Goal: Transaction & Acquisition: Purchase product/service

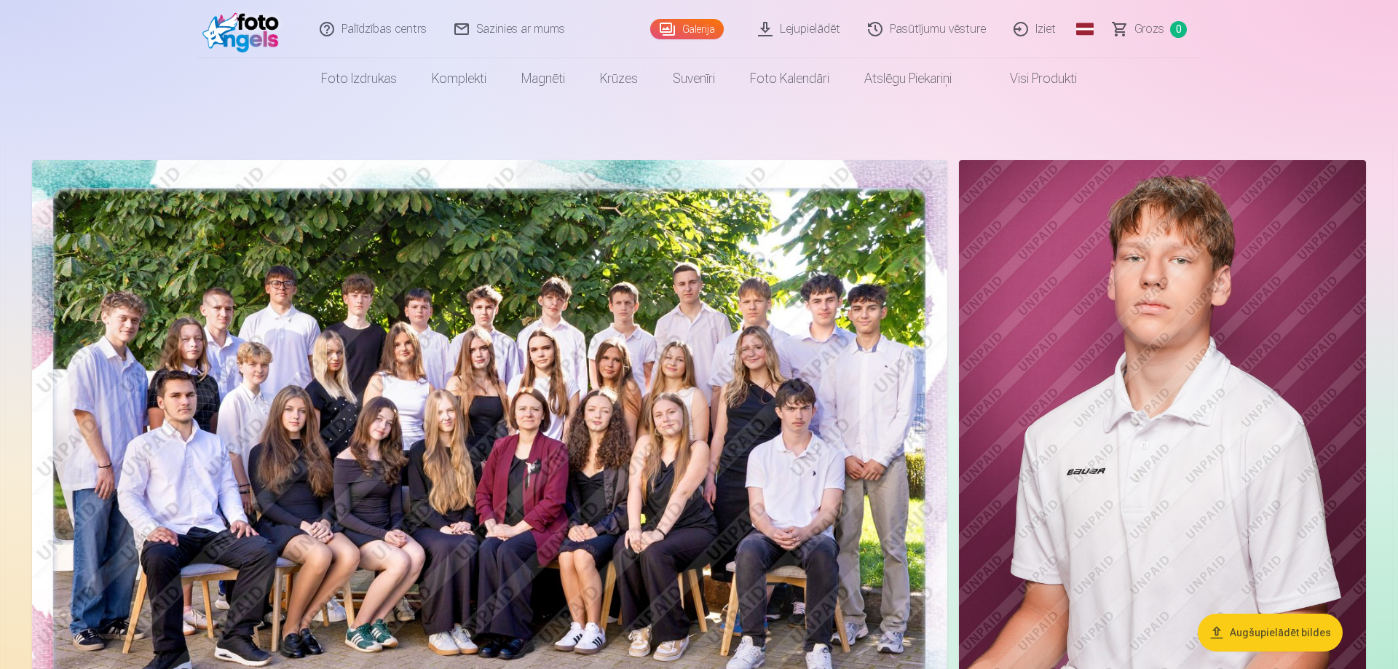
click at [1158, 32] on span "Grozs" at bounding box center [1149, 28] width 30 height 17
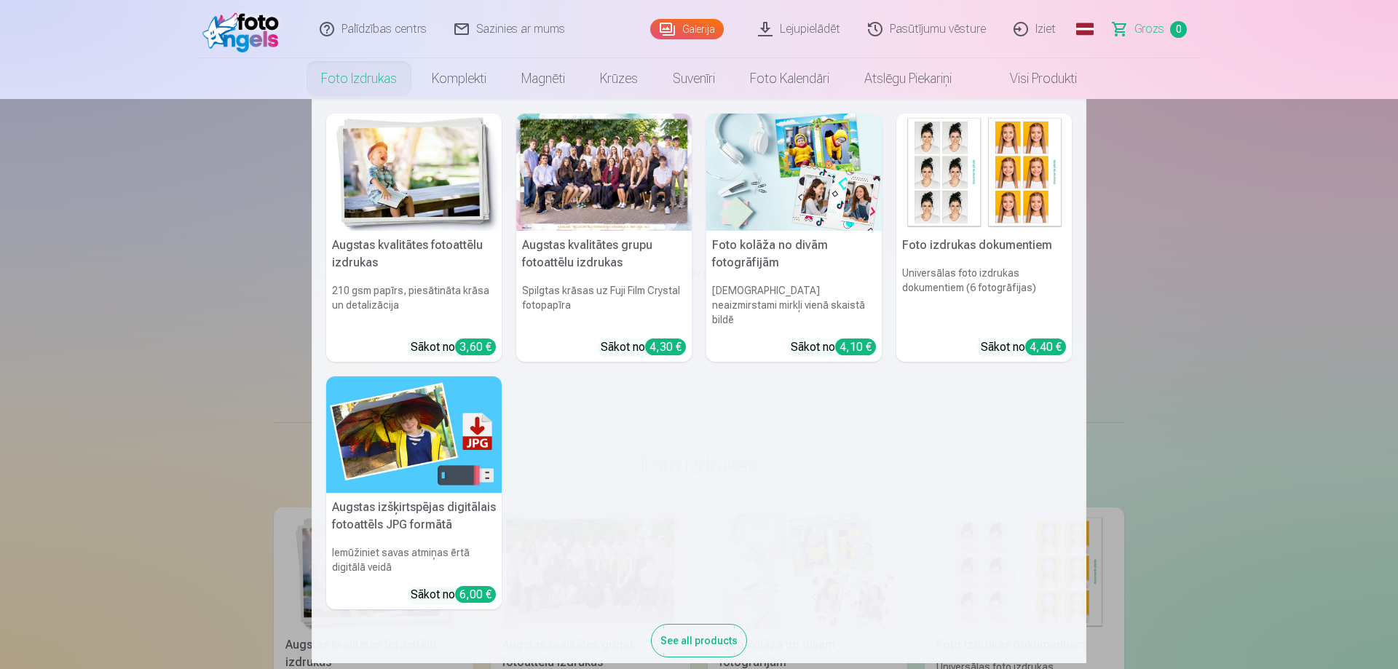
click at [353, 74] on link "Foto izdrukas" at bounding box center [359, 78] width 111 height 41
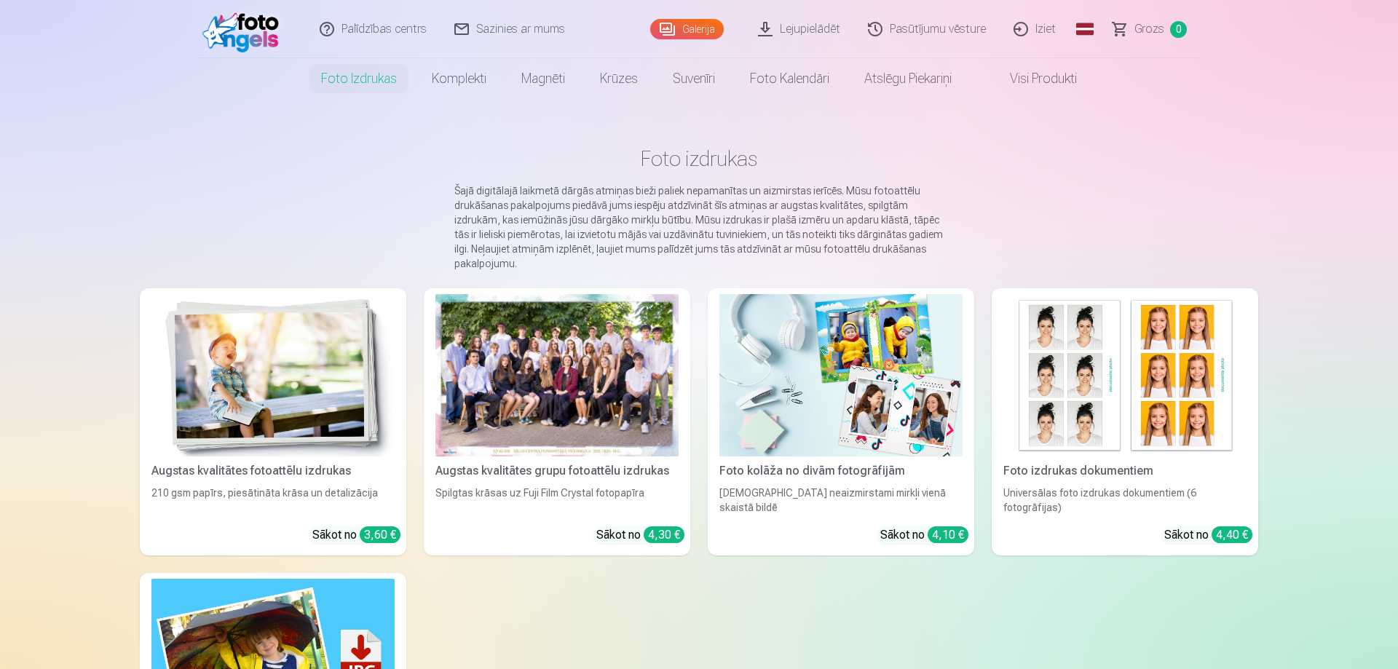
click at [689, 20] on link "Galerija" at bounding box center [687, 29] width 74 height 20
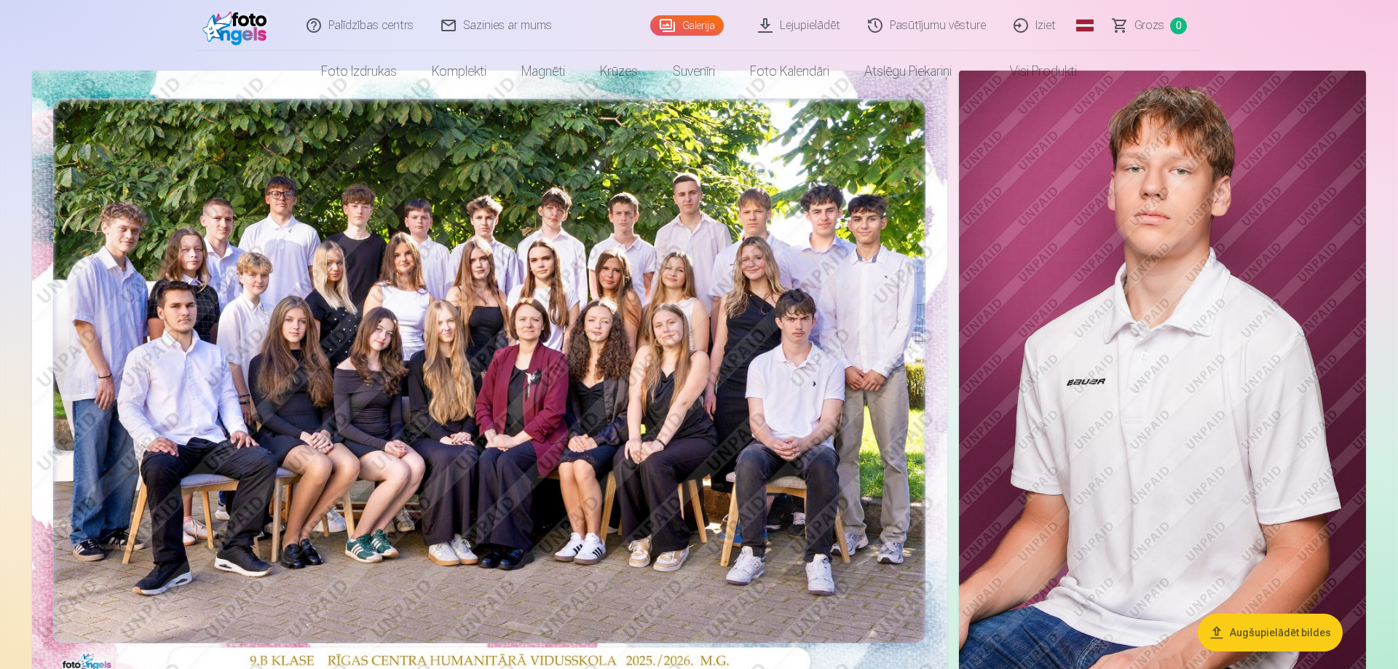
scroll to position [223, 0]
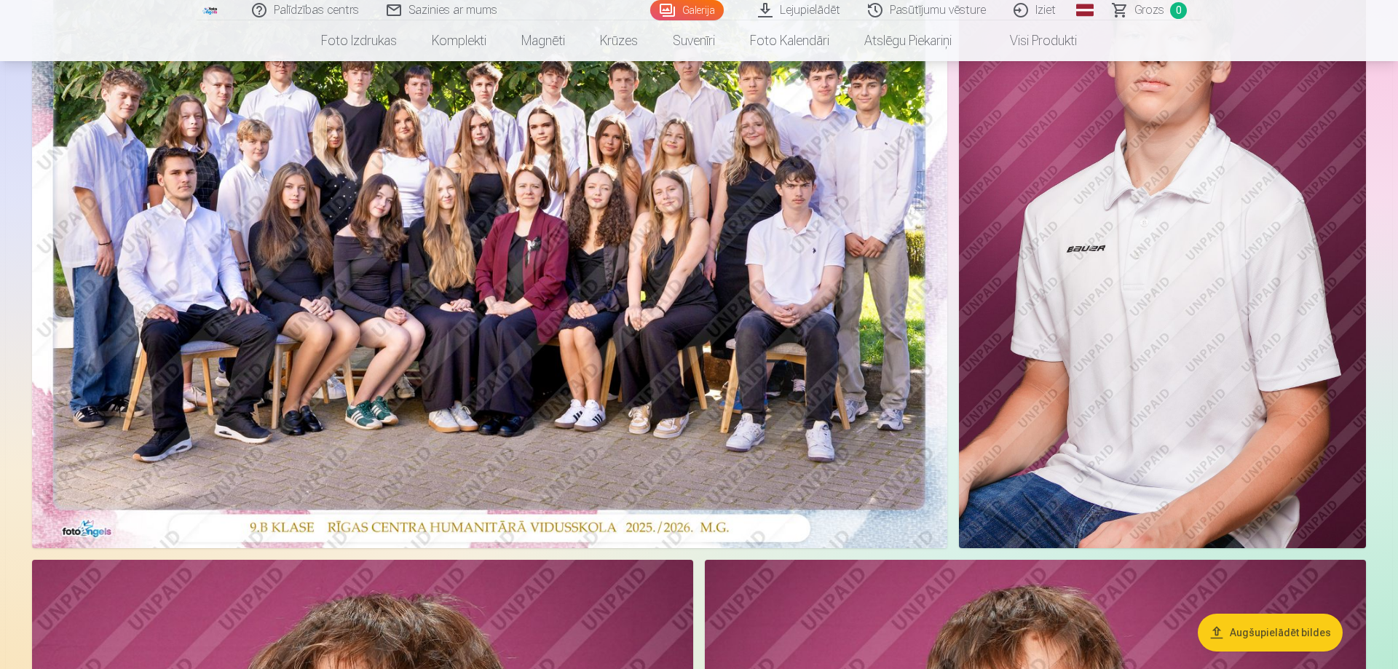
click at [438, 431] on img at bounding box center [489, 242] width 915 height 611
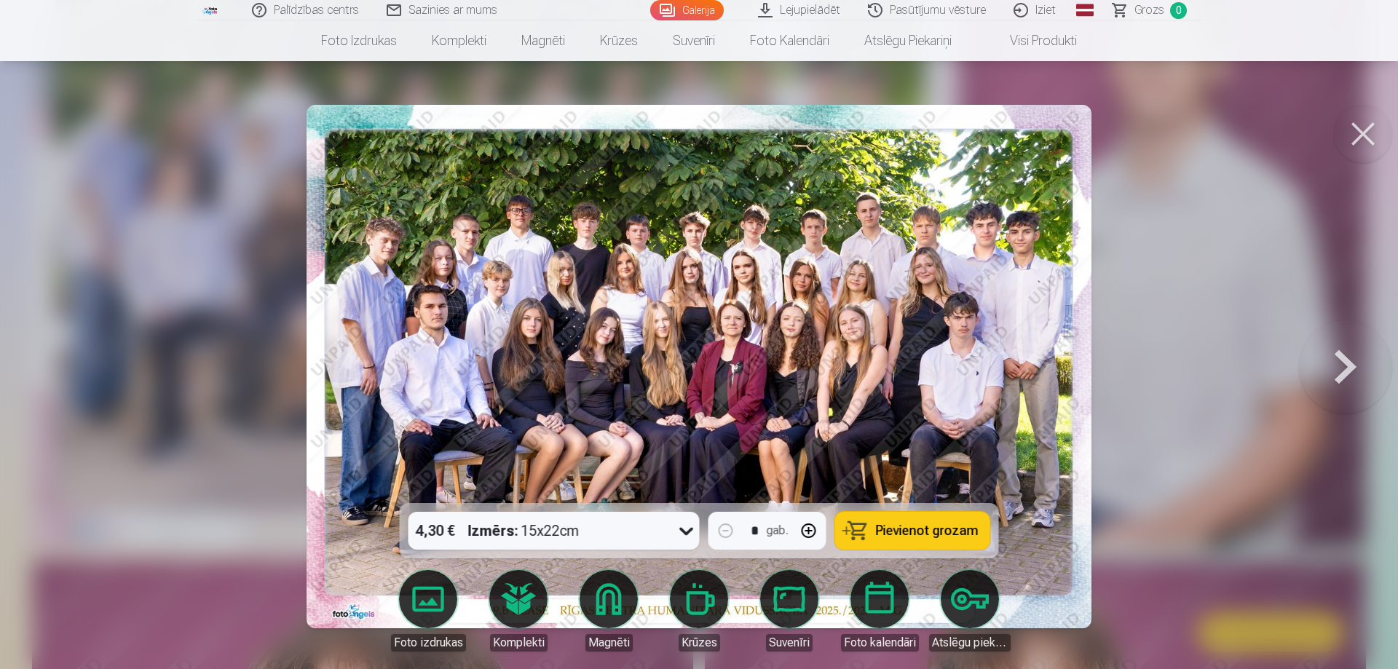
click at [686, 531] on icon at bounding box center [686, 530] width 23 height 23
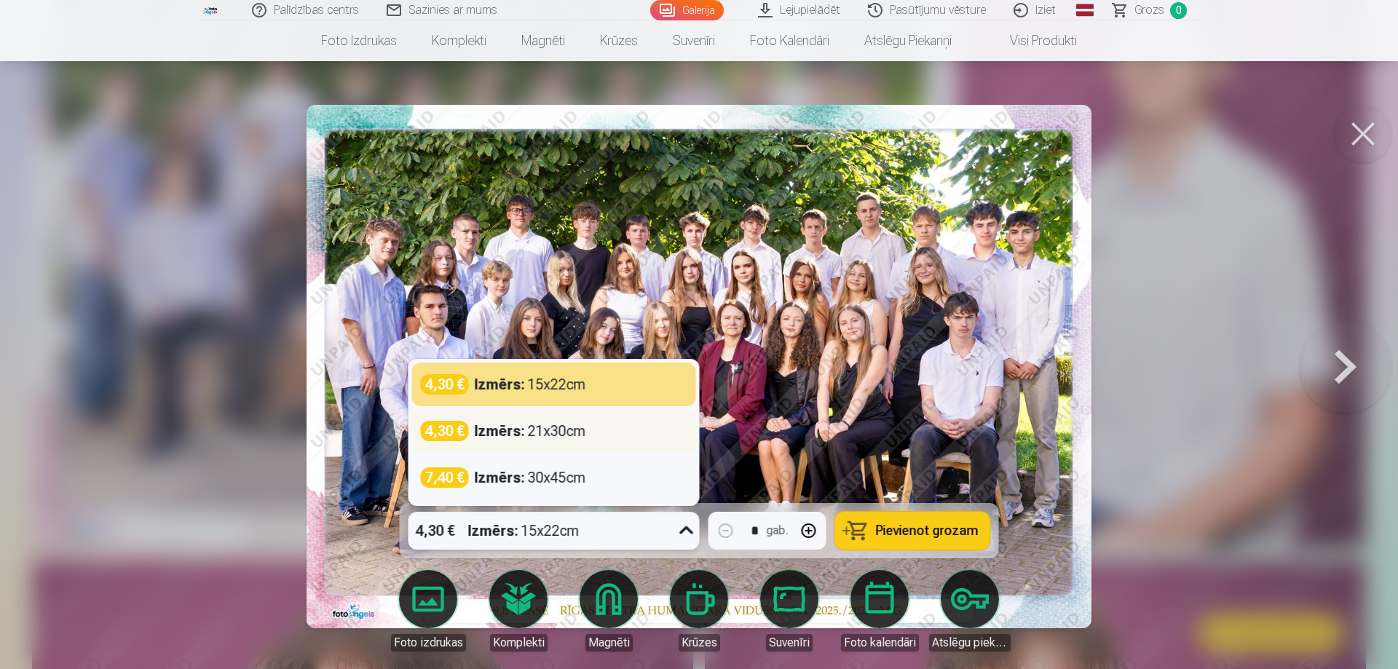
click at [581, 432] on div "Izmērs : 21x30cm" at bounding box center [530, 431] width 111 height 20
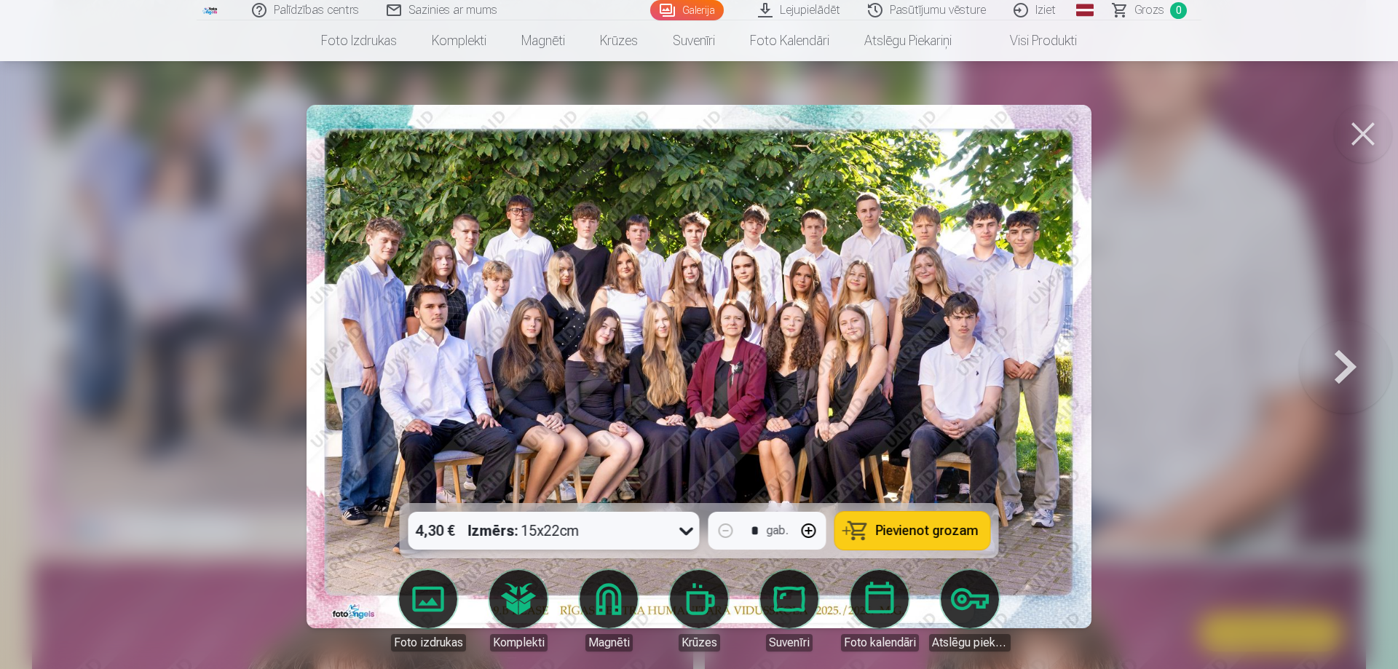
click at [936, 527] on span "Pievienot grozam" at bounding box center [927, 530] width 103 height 13
click at [1367, 130] on button at bounding box center [1363, 134] width 58 height 58
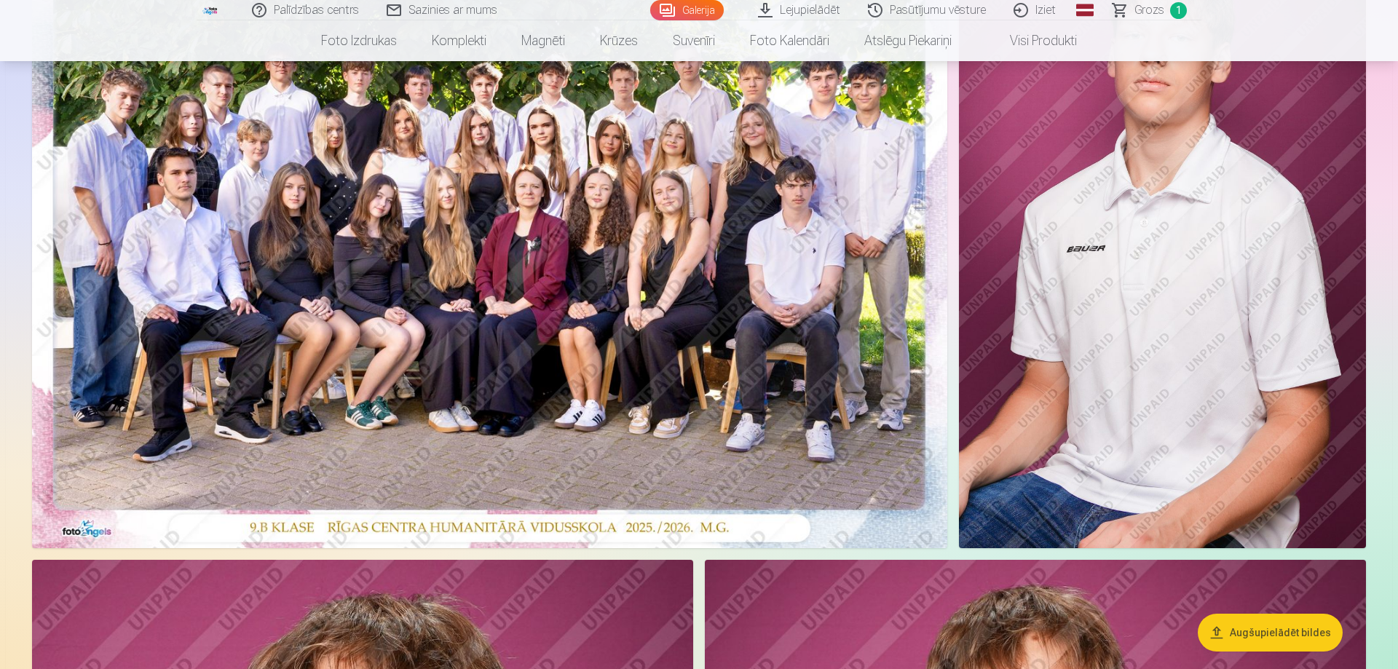
click at [1078, 352] on img at bounding box center [1162, 242] width 407 height 611
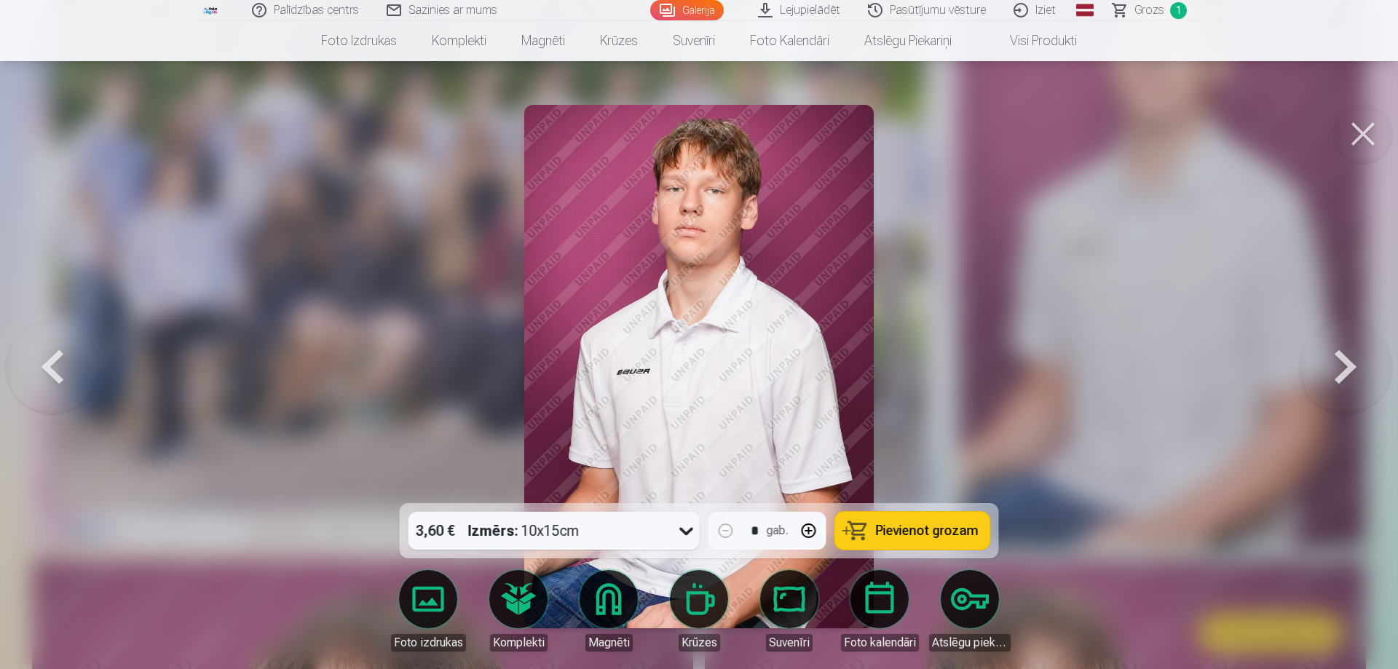
click at [915, 534] on span "Pievienot grozam" at bounding box center [927, 530] width 103 height 13
click at [689, 250] on img at bounding box center [698, 366] width 349 height 523
click at [1364, 134] on button at bounding box center [1363, 134] width 58 height 58
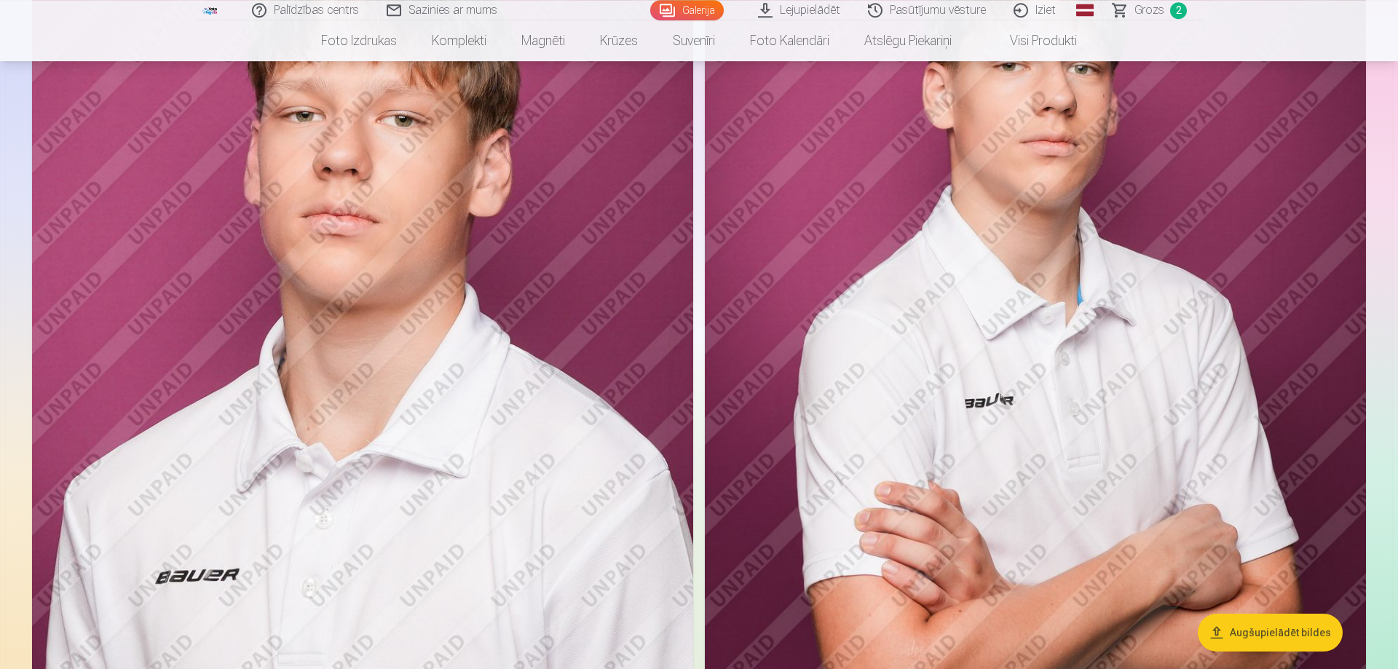
scroll to position [965, 0]
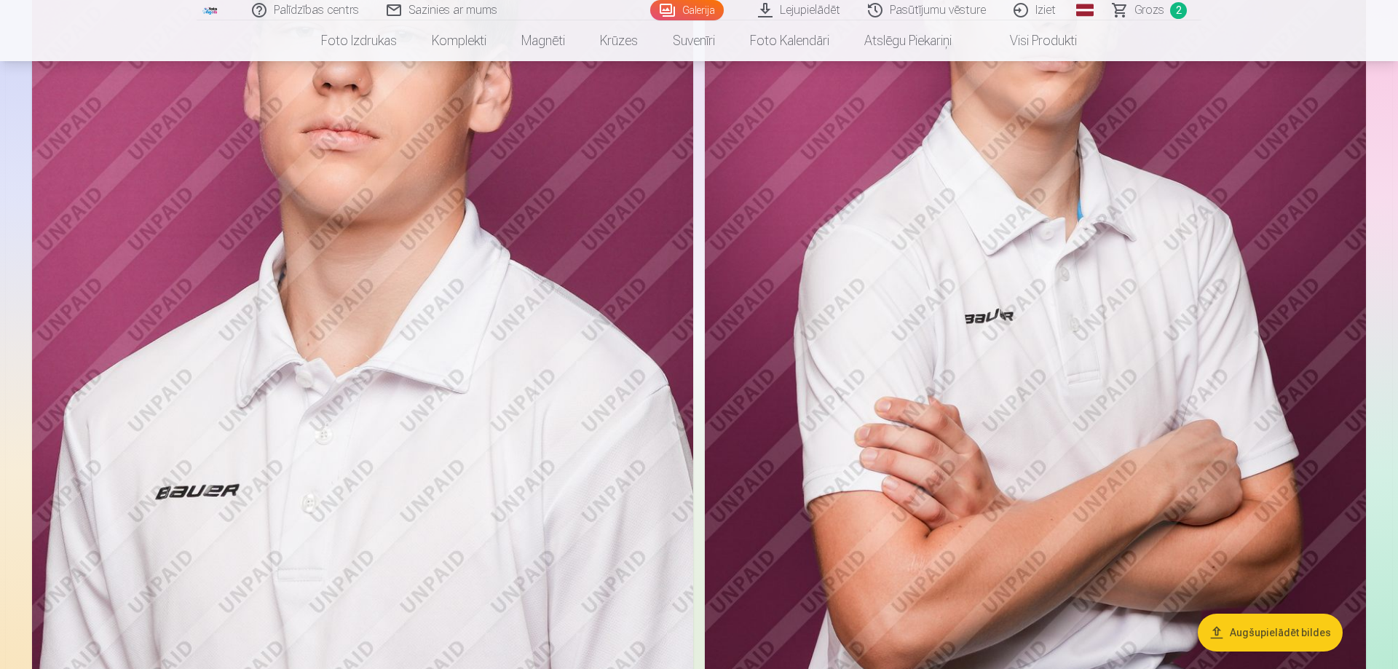
click at [990, 319] on img at bounding box center [1035, 313] width 661 height 992
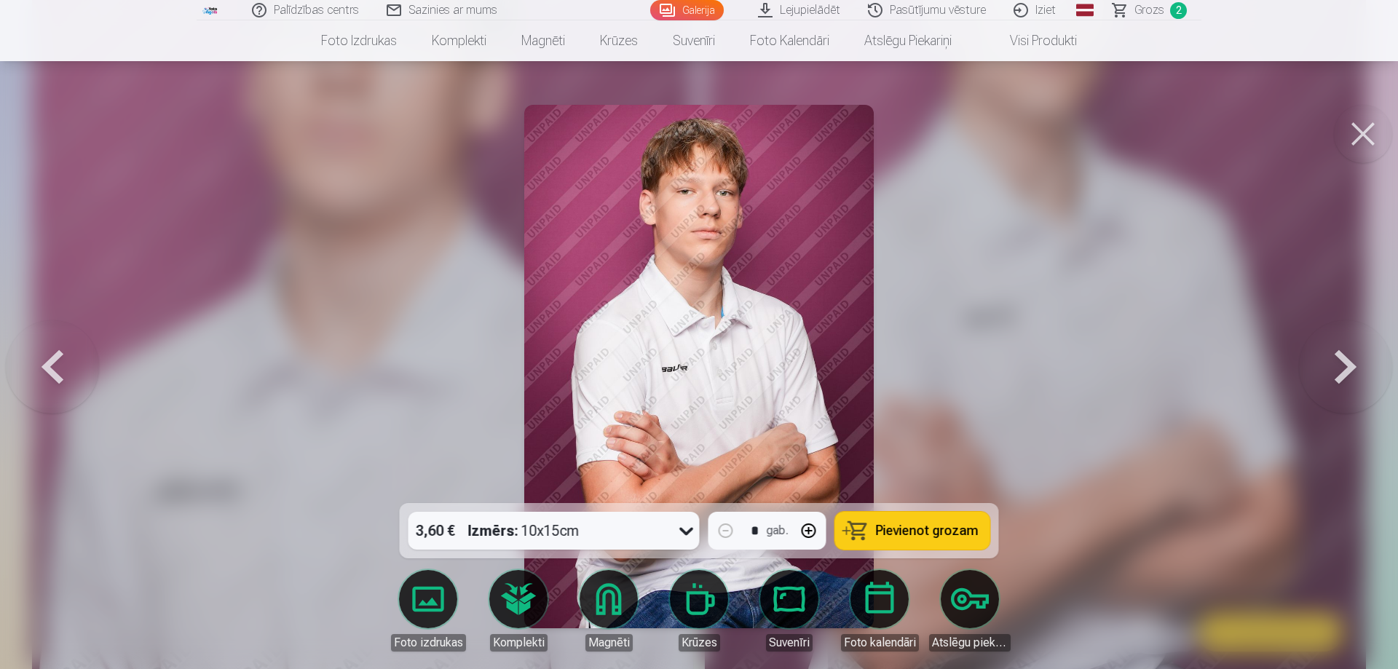
click at [954, 533] on span "Pievienot grozam" at bounding box center [927, 530] width 103 height 13
drag, startPoint x: 1362, startPoint y: 131, endPoint x: 1163, endPoint y: 180, distance: 205.4
click at [1357, 130] on button at bounding box center [1363, 134] width 58 height 58
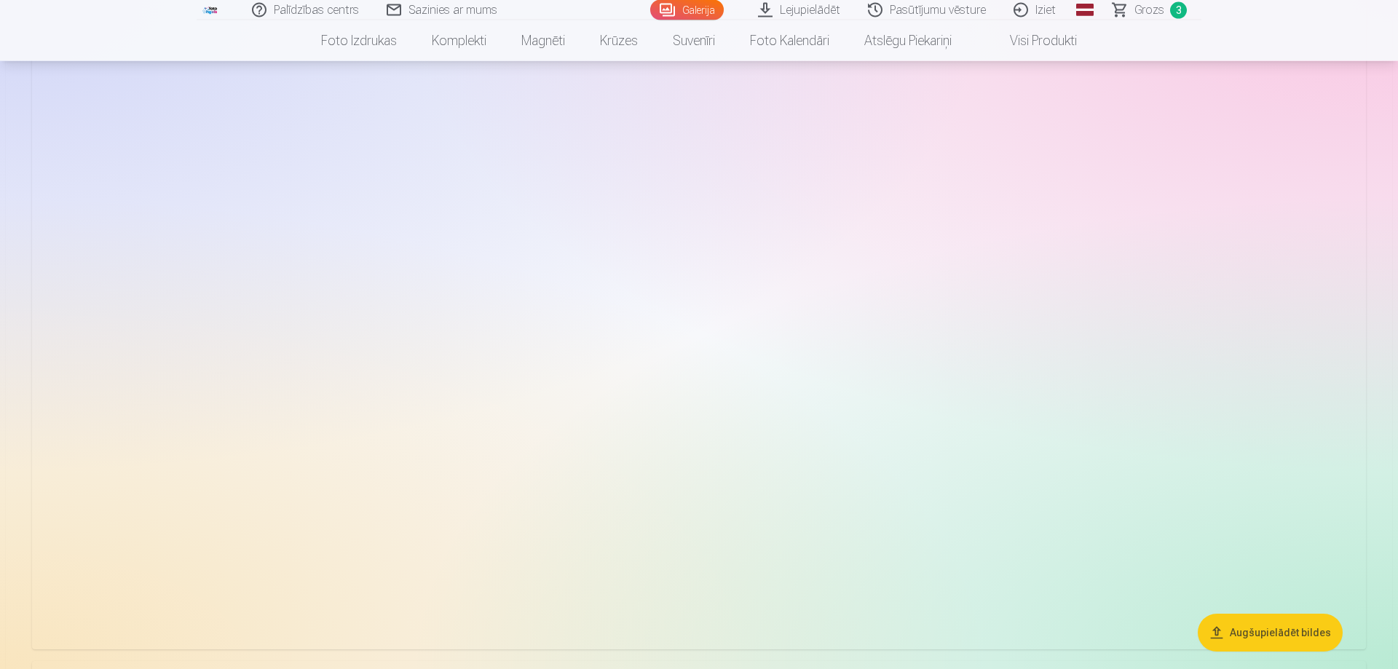
scroll to position [2970, 0]
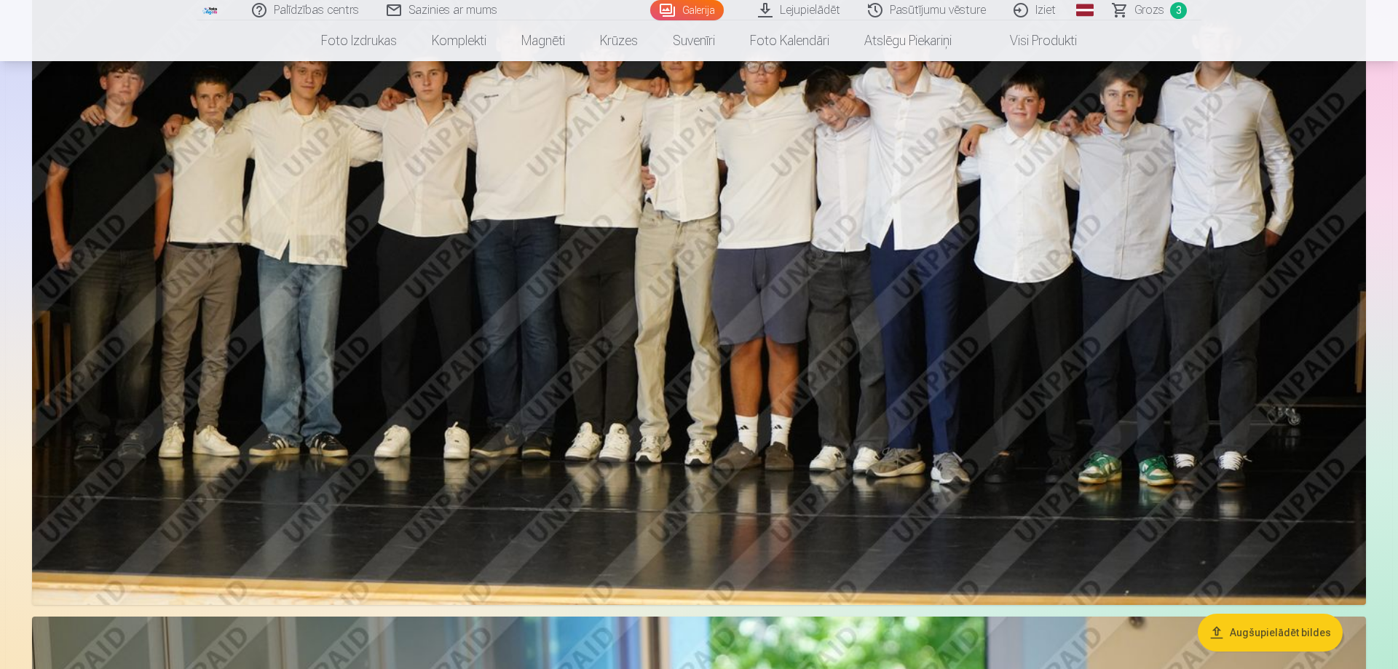
click at [884, 355] on img at bounding box center [699, 160] width 1334 height 889
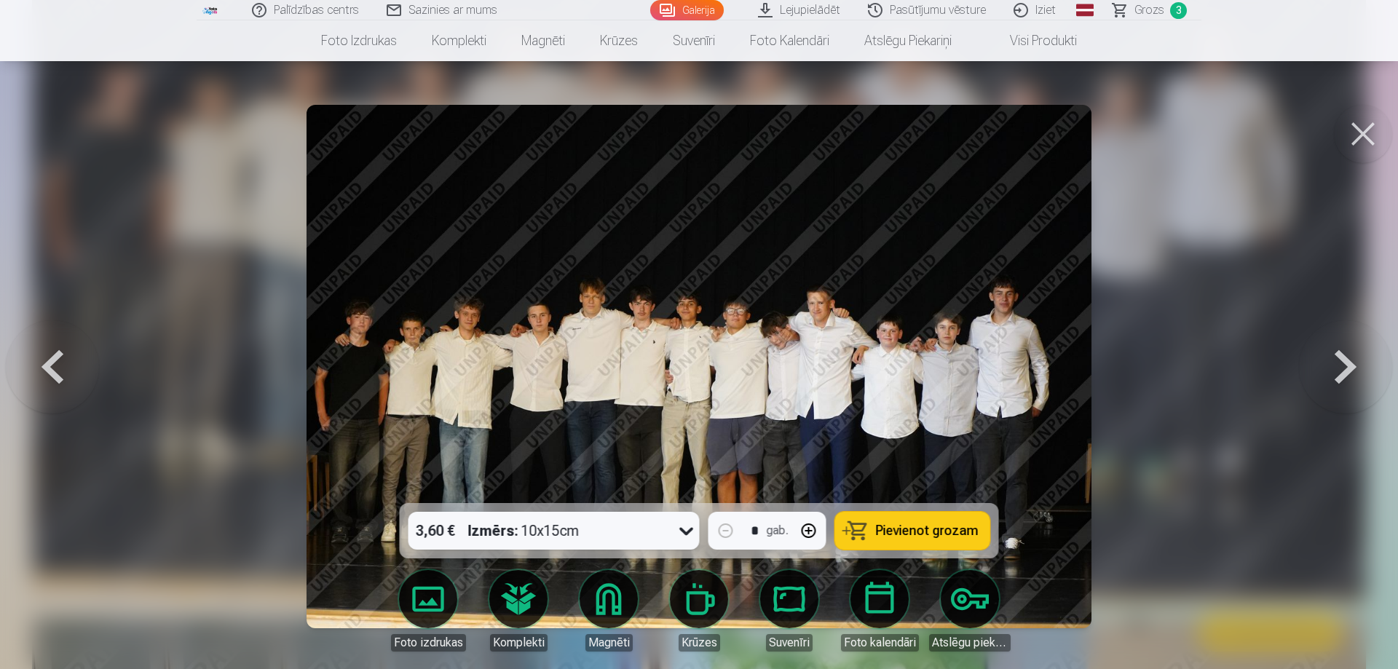
click at [689, 529] on icon at bounding box center [686, 530] width 23 height 23
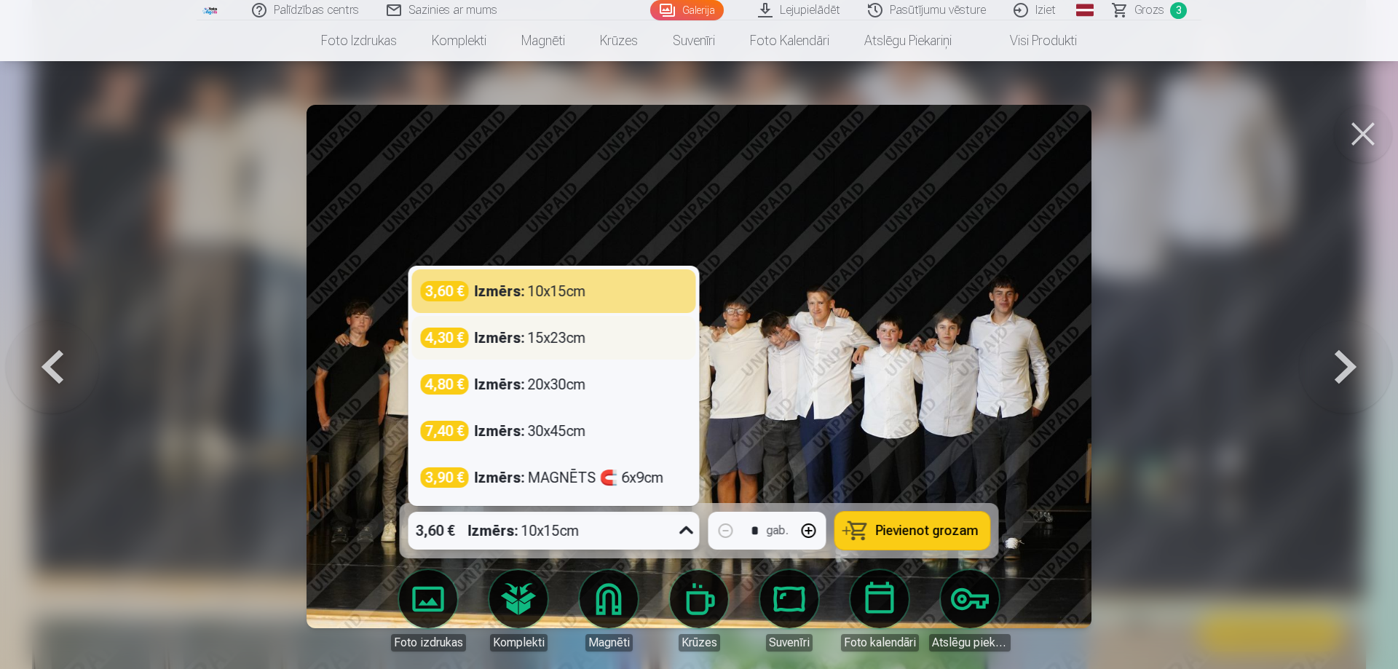
click at [600, 342] on div "4,30 € Izmērs : 15x23cm" at bounding box center [554, 338] width 266 height 20
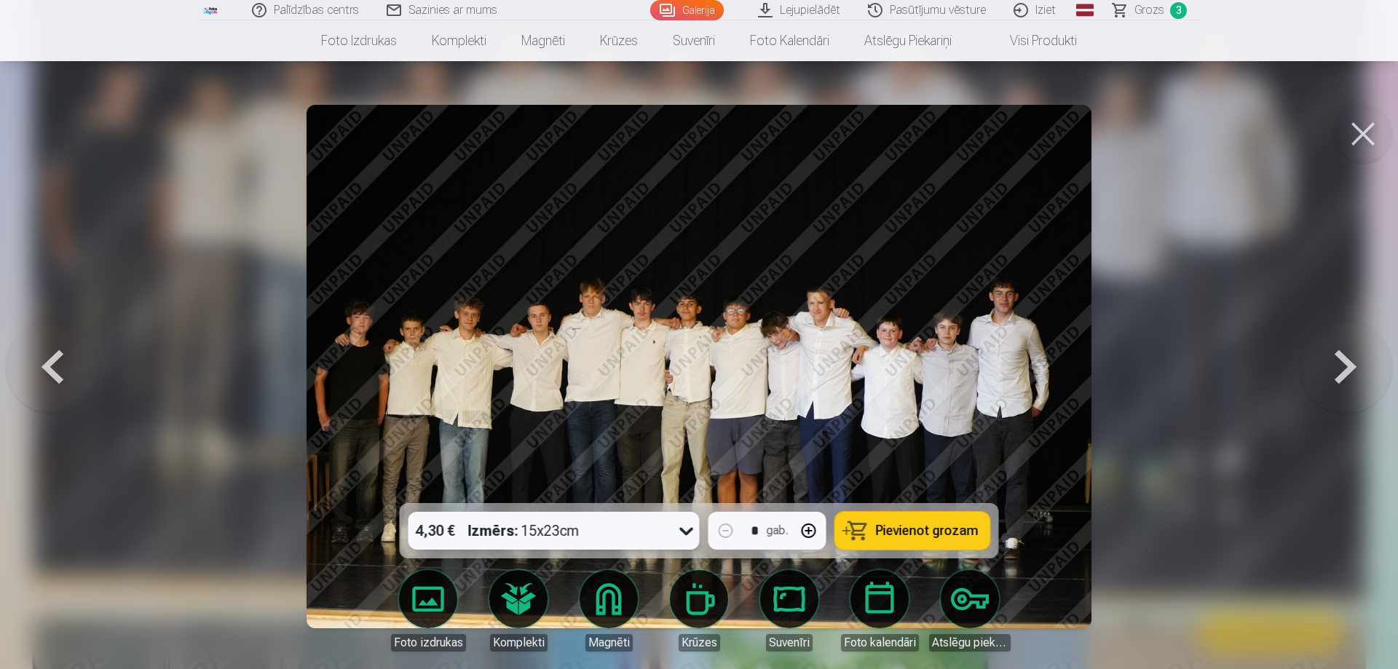
click at [919, 535] on span "Pievienot grozam" at bounding box center [927, 530] width 103 height 13
click at [1363, 122] on button at bounding box center [1363, 134] width 58 height 58
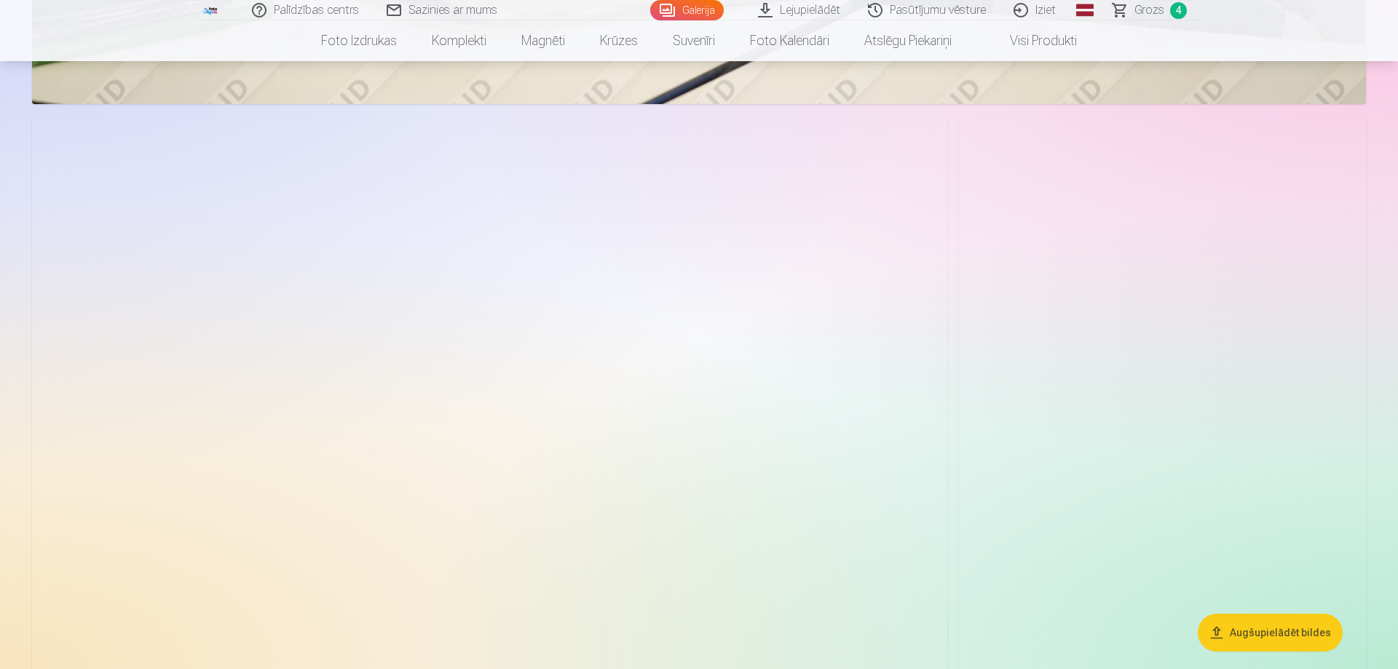
scroll to position [5421, 0]
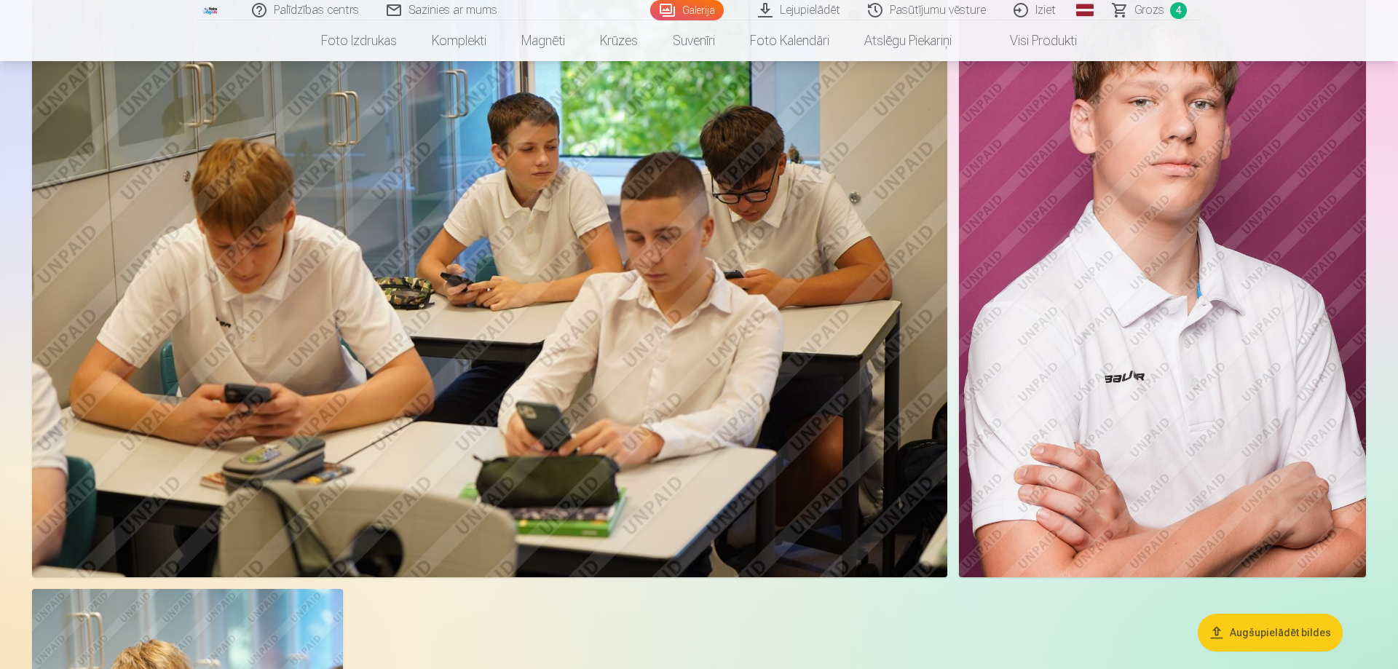
click at [1112, 378] on img at bounding box center [1162, 272] width 407 height 610
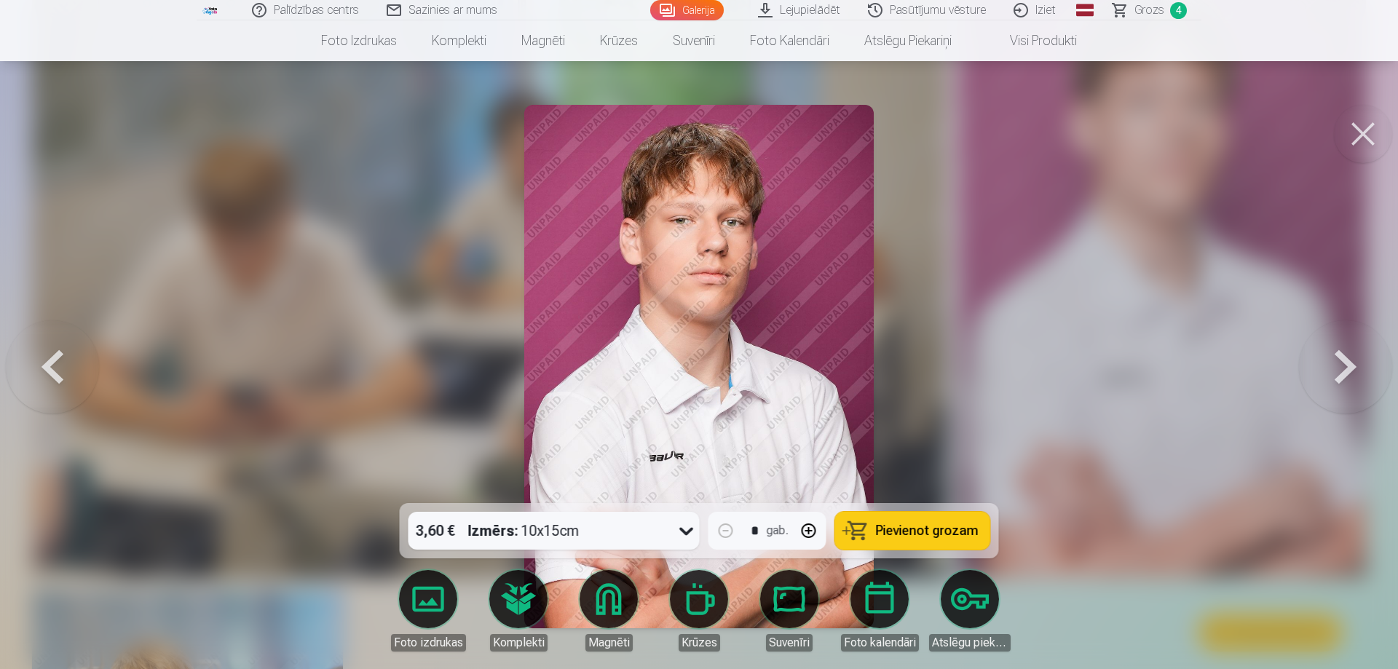
click at [905, 534] on span "Pievienot grozam" at bounding box center [927, 530] width 103 height 13
click at [1356, 133] on button at bounding box center [1363, 134] width 58 height 58
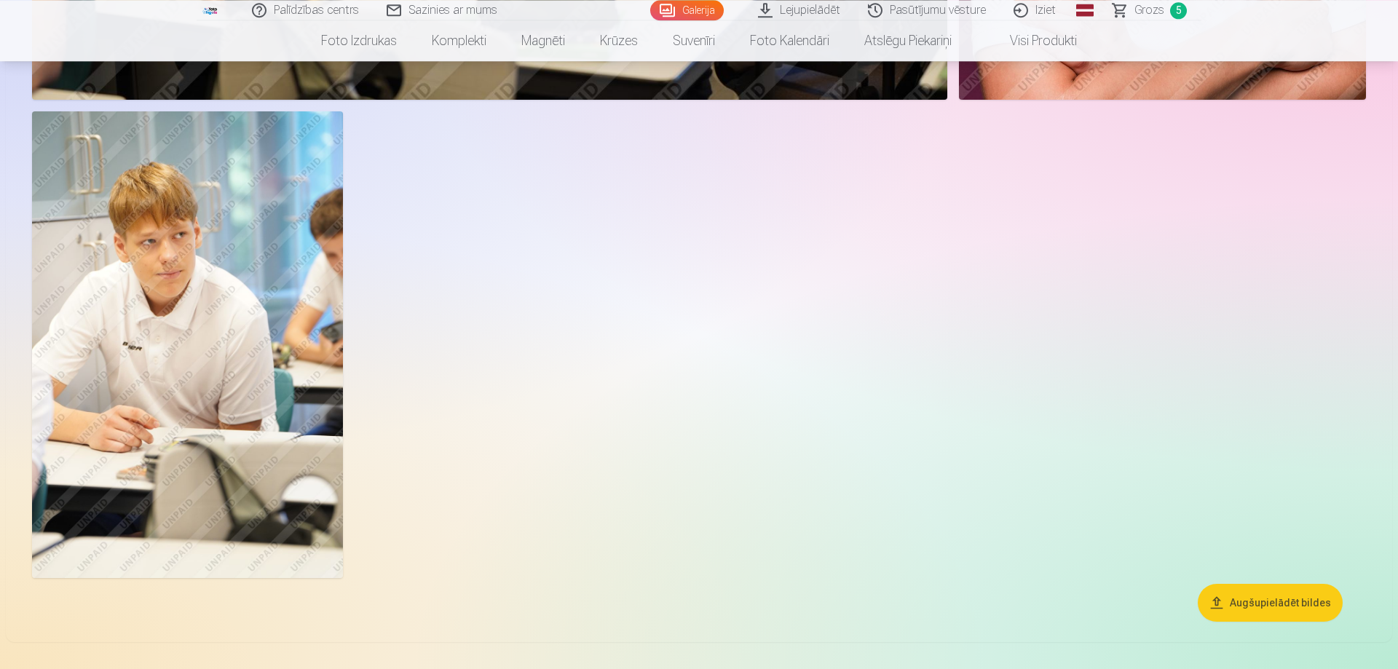
scroll to position [5792, 0]
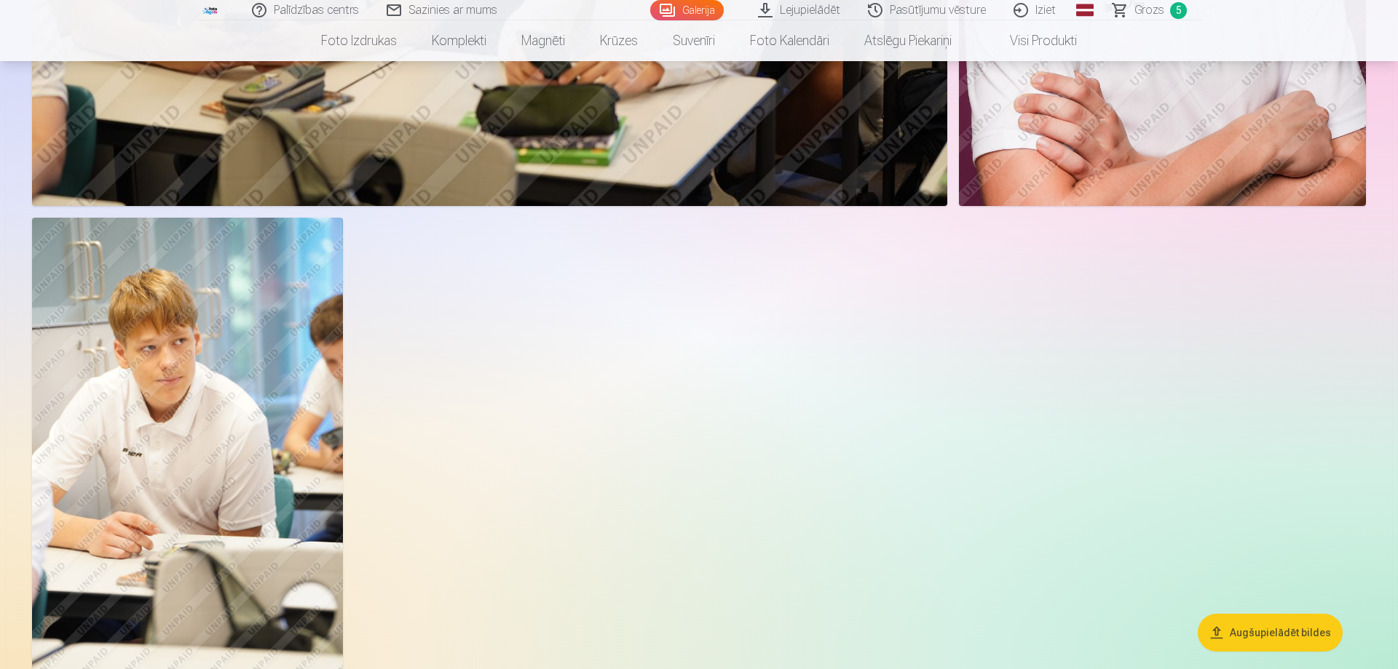
click at [205, 478] on img at bounding box center [187, 451] width 311 height 466
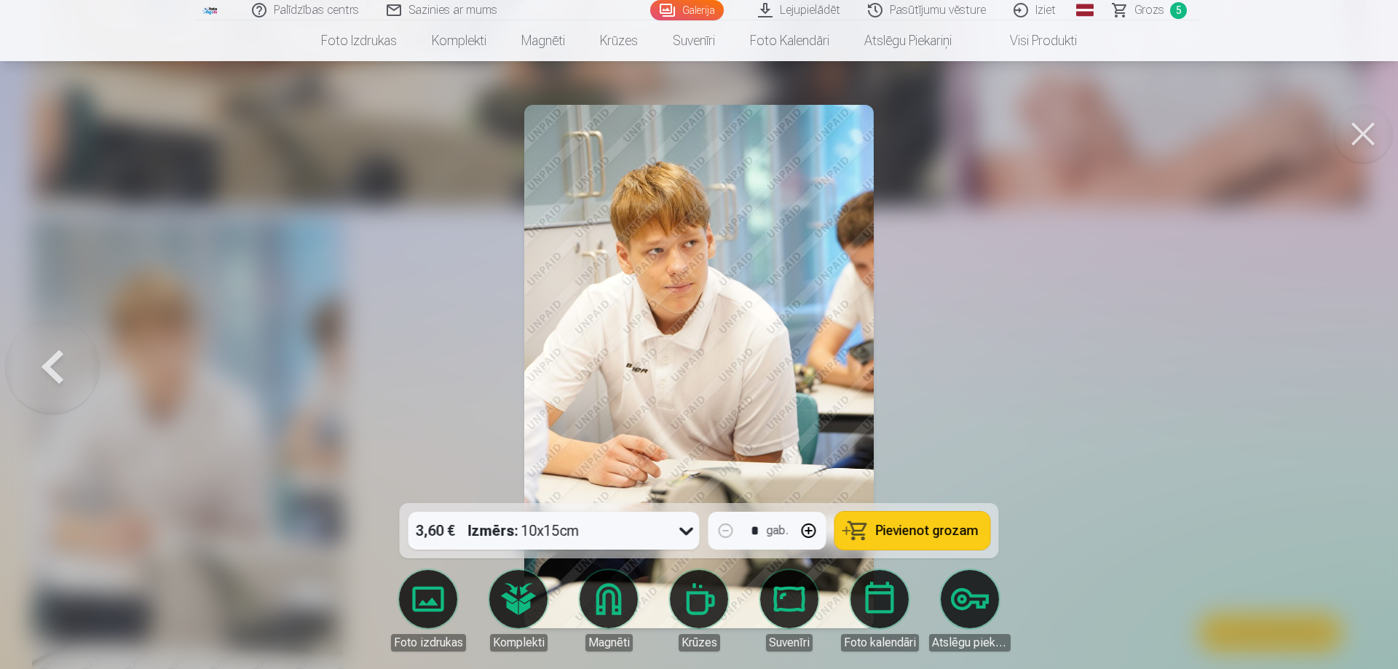
click at [941, 529] on span "Pievienot grozam" at bounding box center [927, 530] width 103 height 13
click at [1155, 9] on span "Grozs" at bounding box center [1149, 9] width 30 height 17
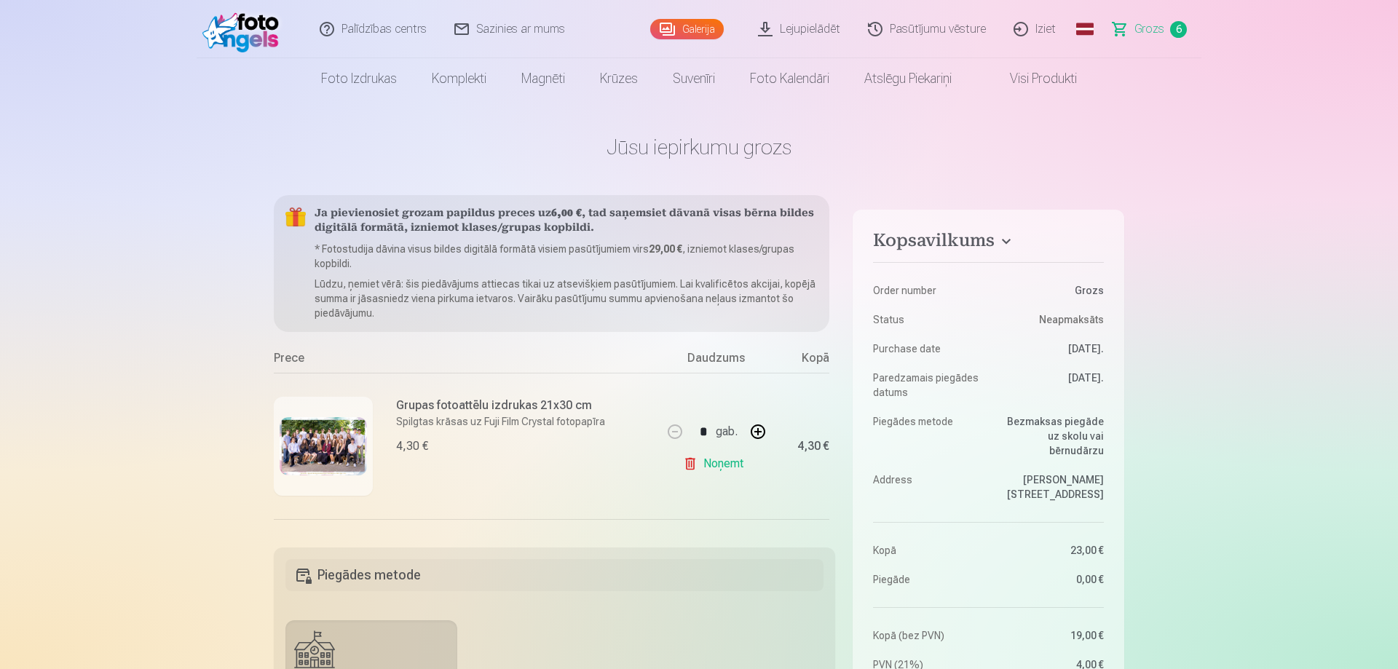
click at [687, 30] on link "Galerija" at bounding box center [687, 29] width 74 height 20
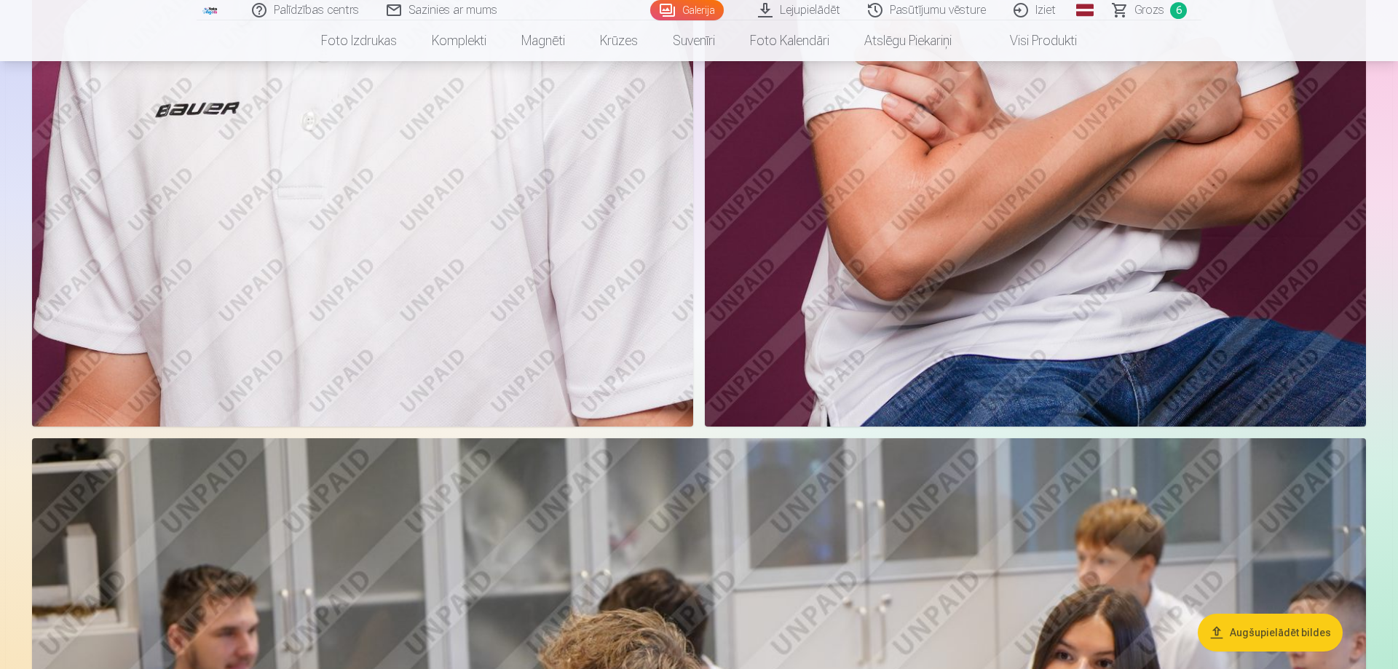
scroll to position [1337, 0]
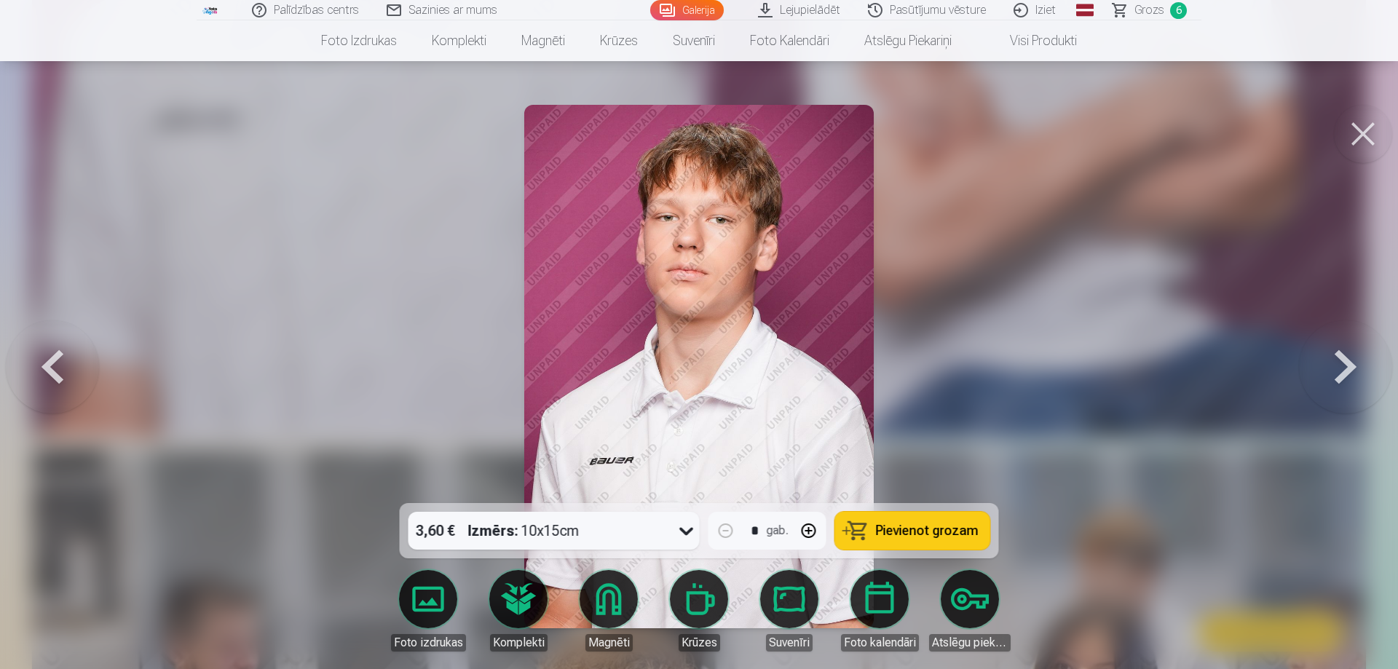
click at [895, 527] on span "Pievienot grozam" at bounding box center [927, 530] width 103 height 13
click at [1359, 143] on button at bounding box center [1363, 134] width 58 height 58
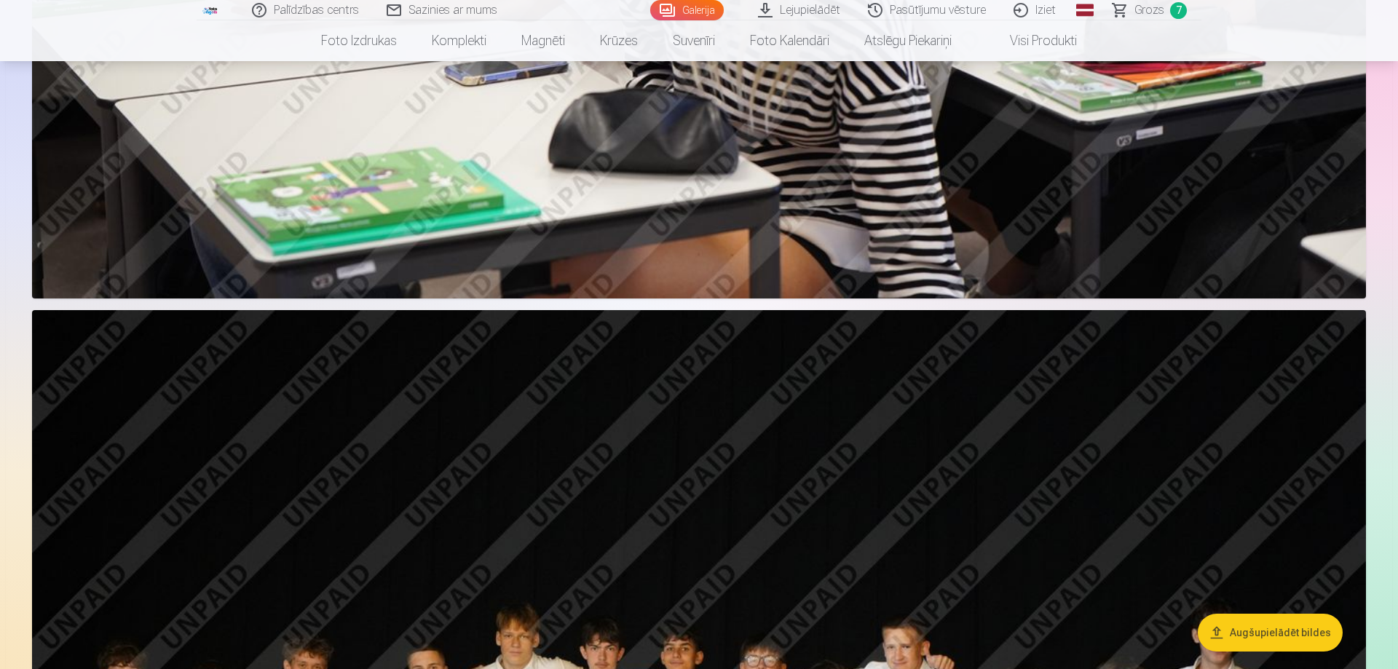
scroll to position [1782, 0]
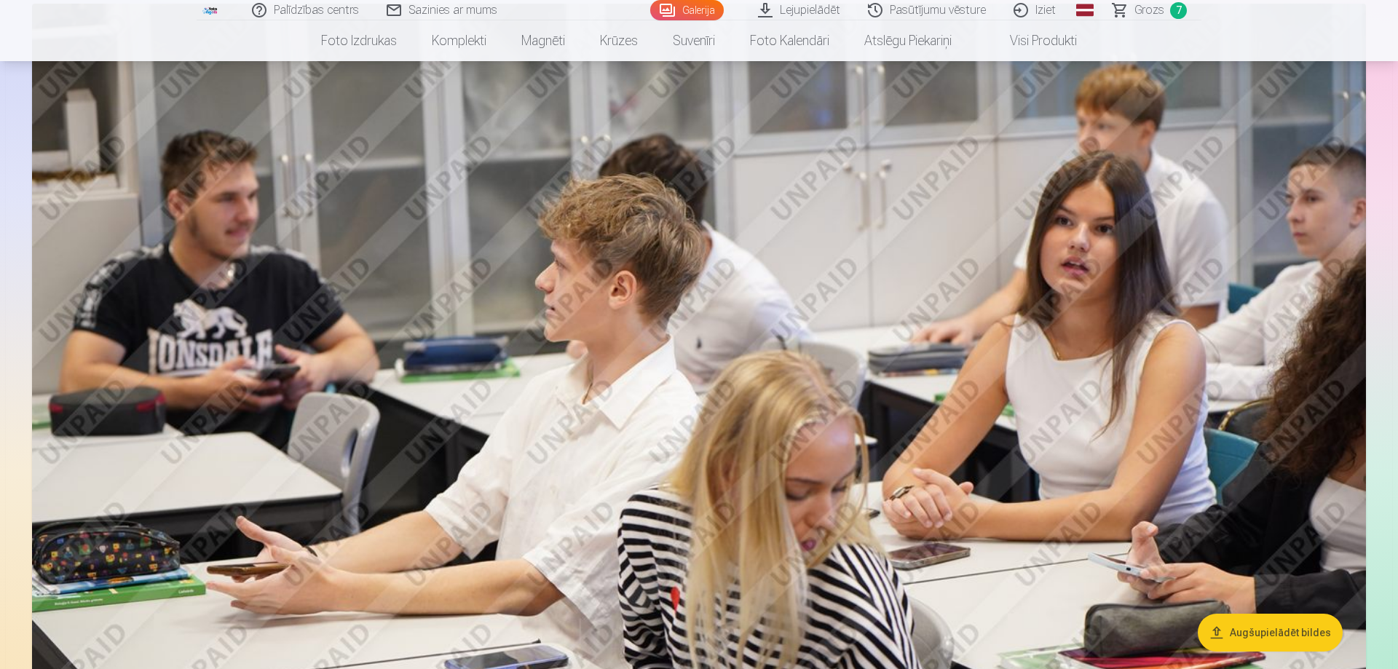
click at [1154, 10] on span "Grozs" at bounding box center [1149, 9] width 30 height 17
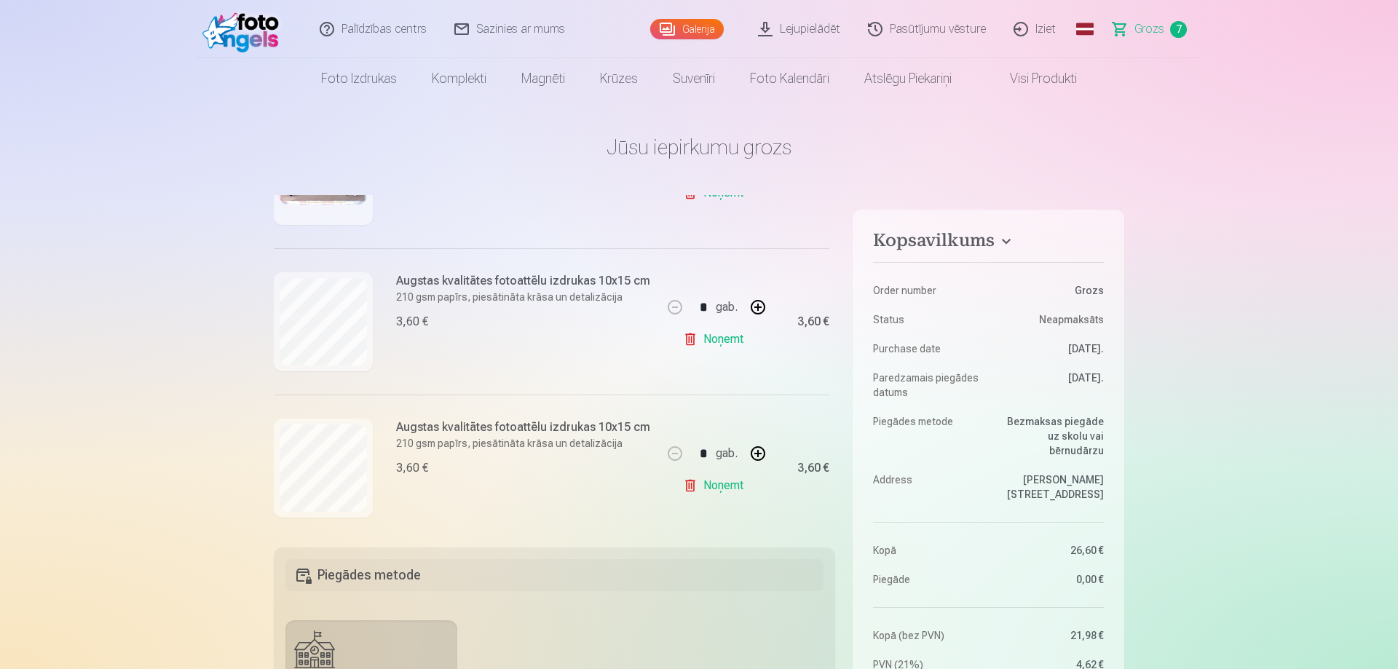
scroll to position [275, 0]
click at [1160, 25] on span "Grozs" at bounding box center [1149, 28] width 30 height 17
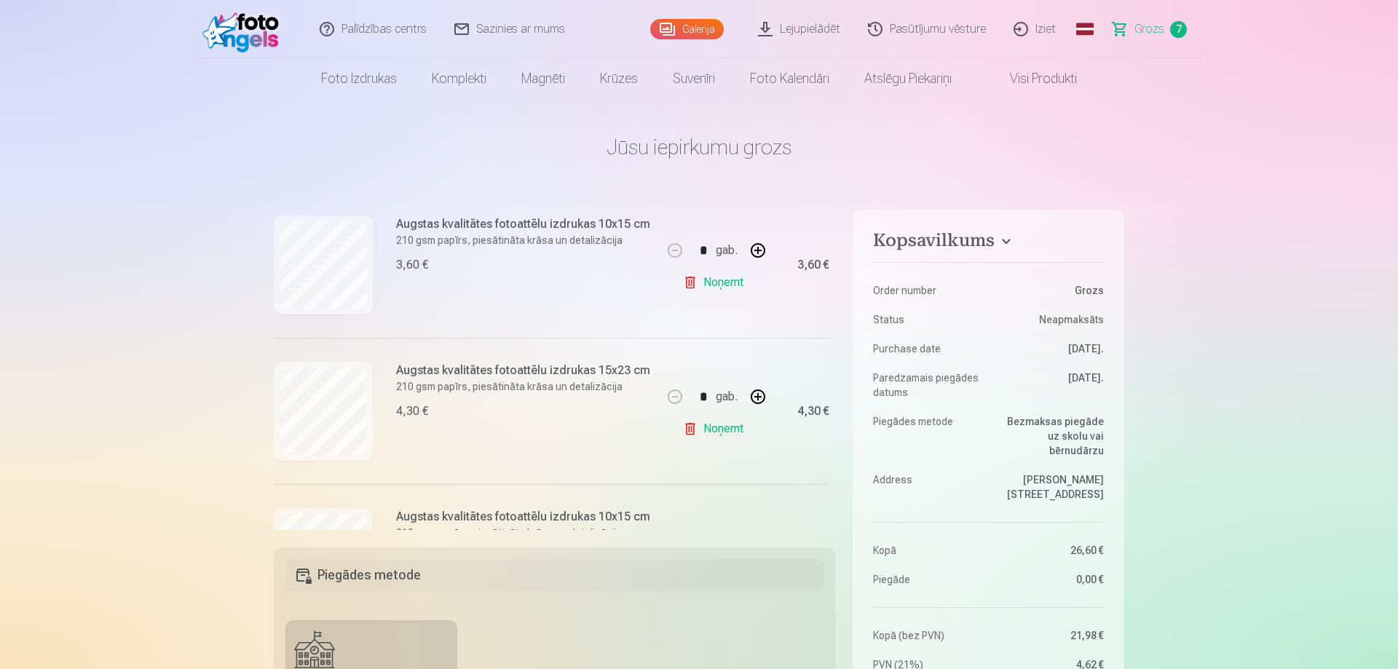
scroll to position [408, 0]
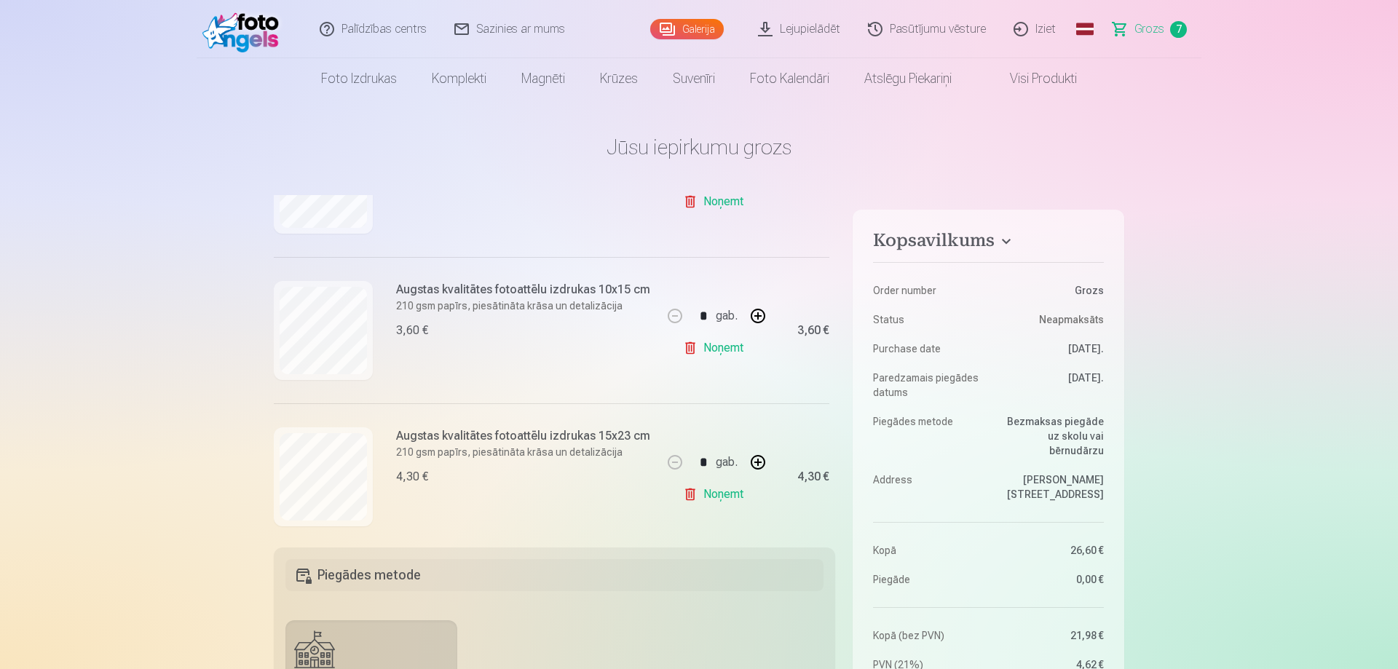
click at [704, 24] on link "Galerija" at bounding box center [687, 29] width 74 height 20
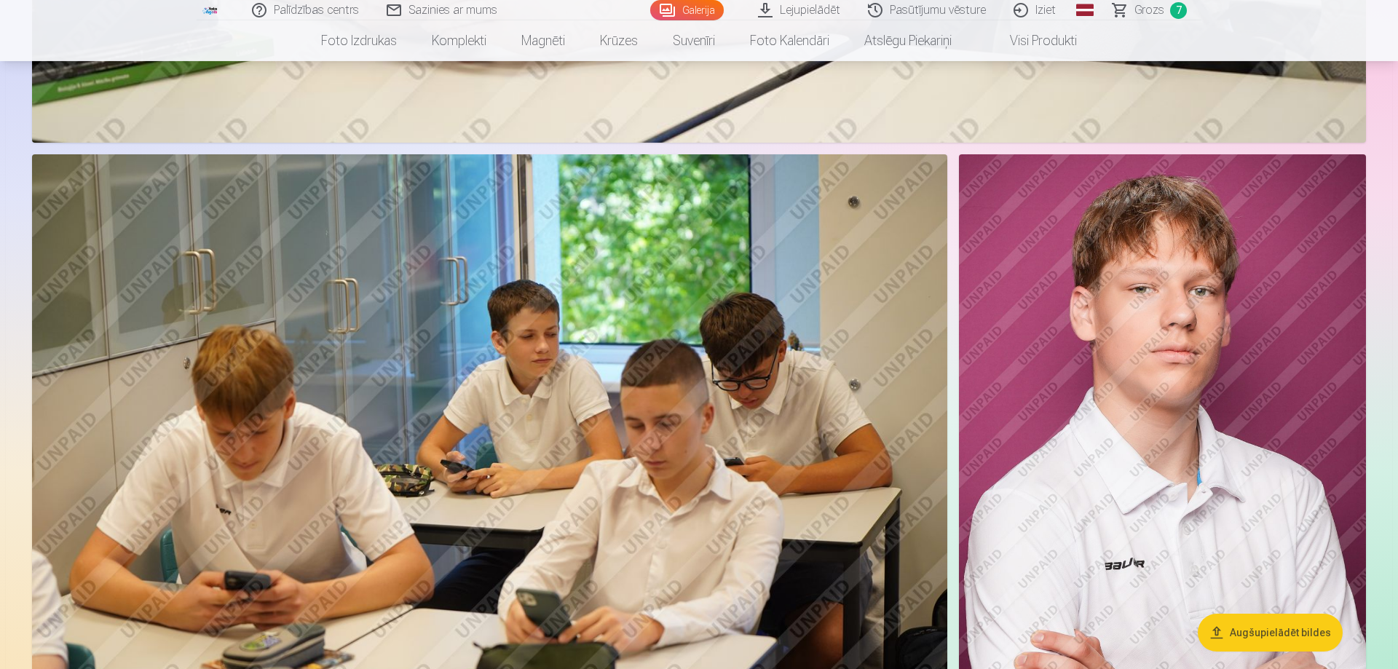
scroll to position [5198, 0]
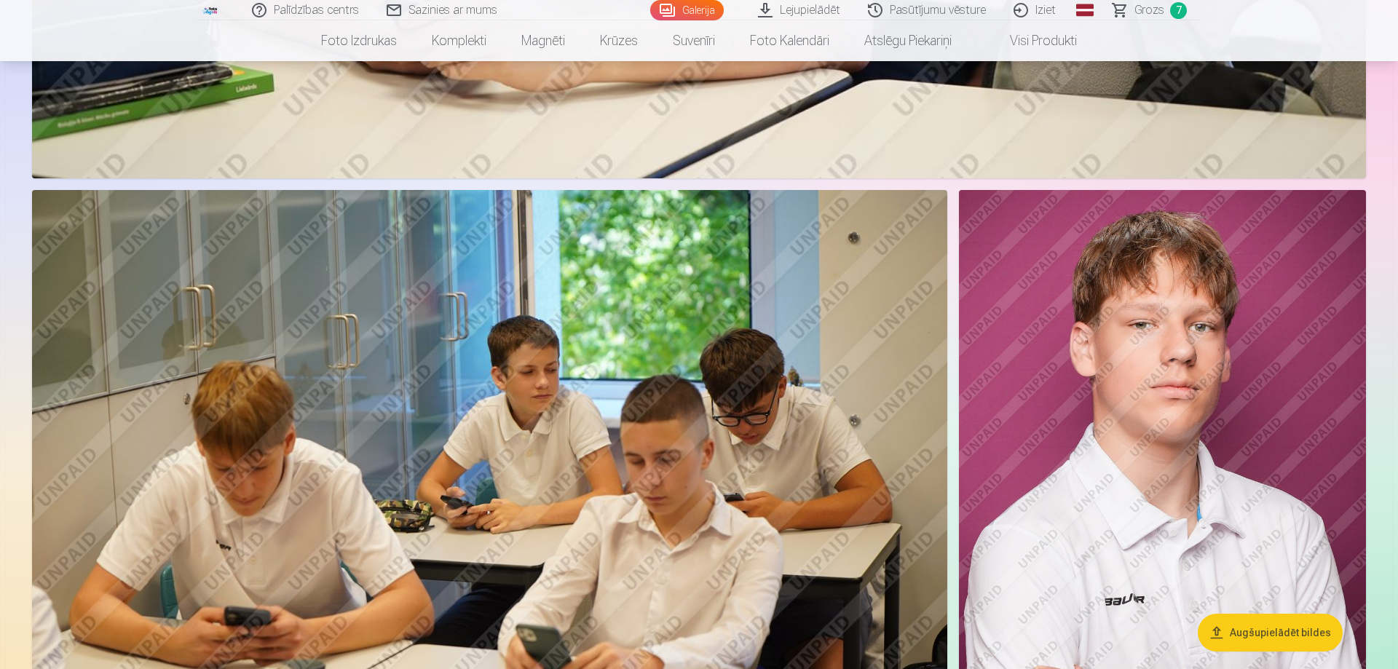
click at [1249, 420] on img at bounding box center [1162, 495] width 407 height 610
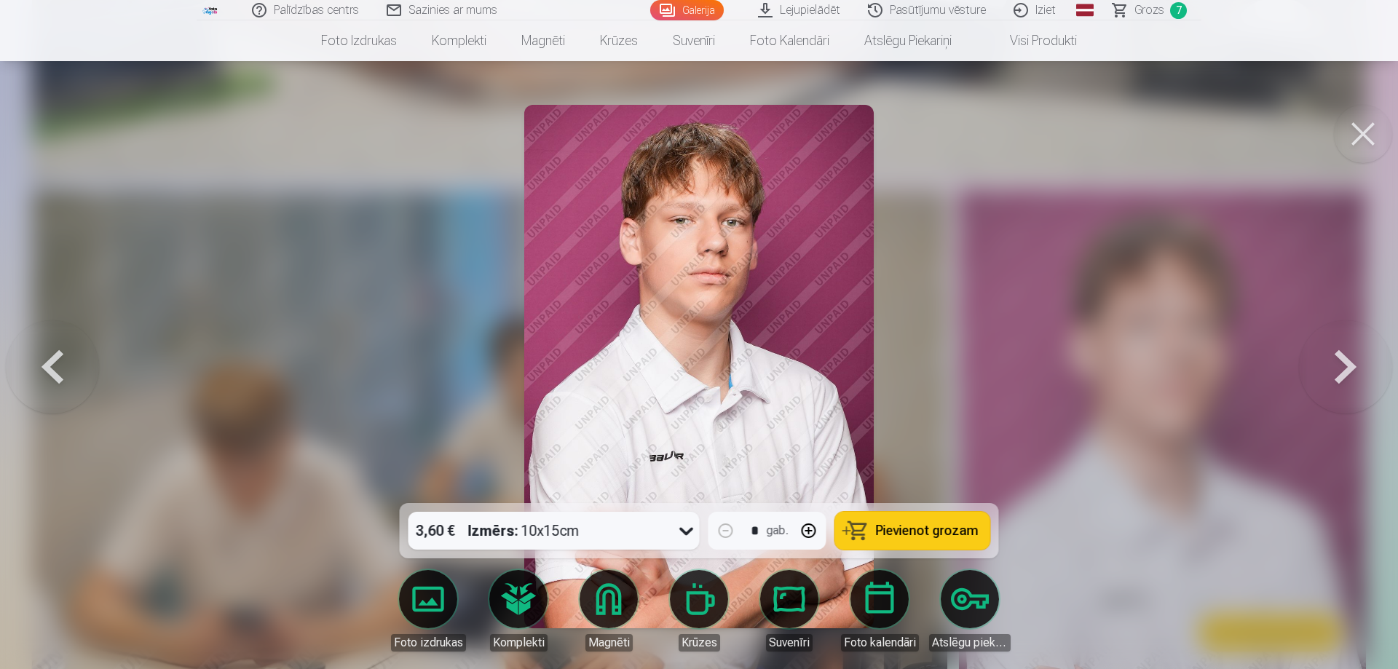
click at [940, 532] on span "Pievienot grozam" at bounding box center [927, 530] width 103 height 13
click at [1148, 9] on span "Grozs" at bounding box center [1149, 9] width 30 height 17
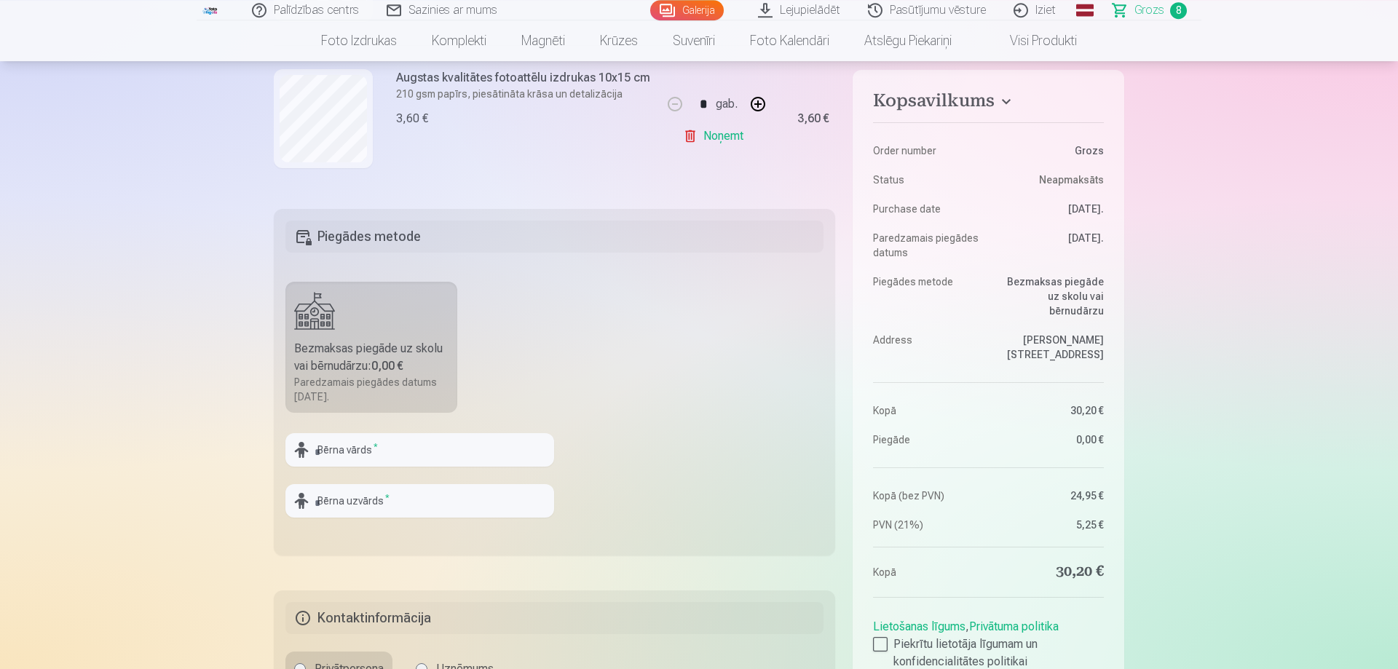
scroll to position [446, 0]
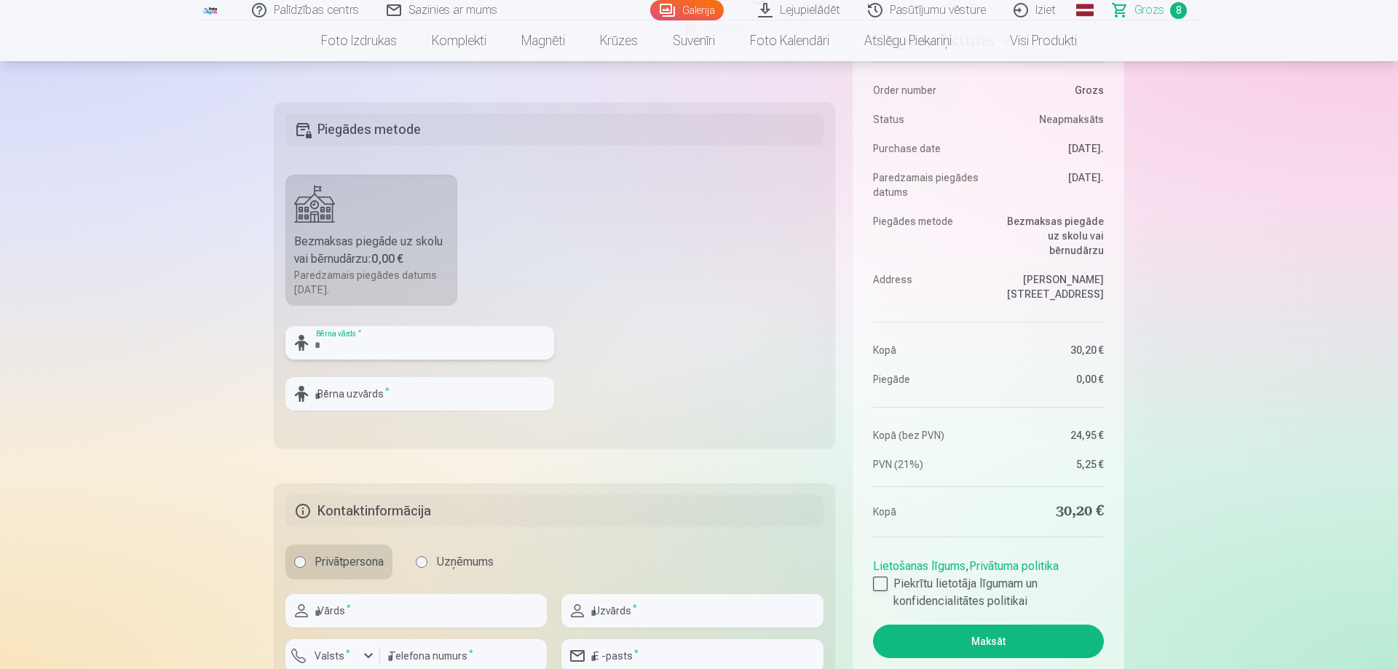
click at [452, 349] on input "text" at bounding box center [419, 342] width 269 height 33
type input "******"
click at [441, 405] on input "text" at bounding box center [419, 393] width 269 height 33
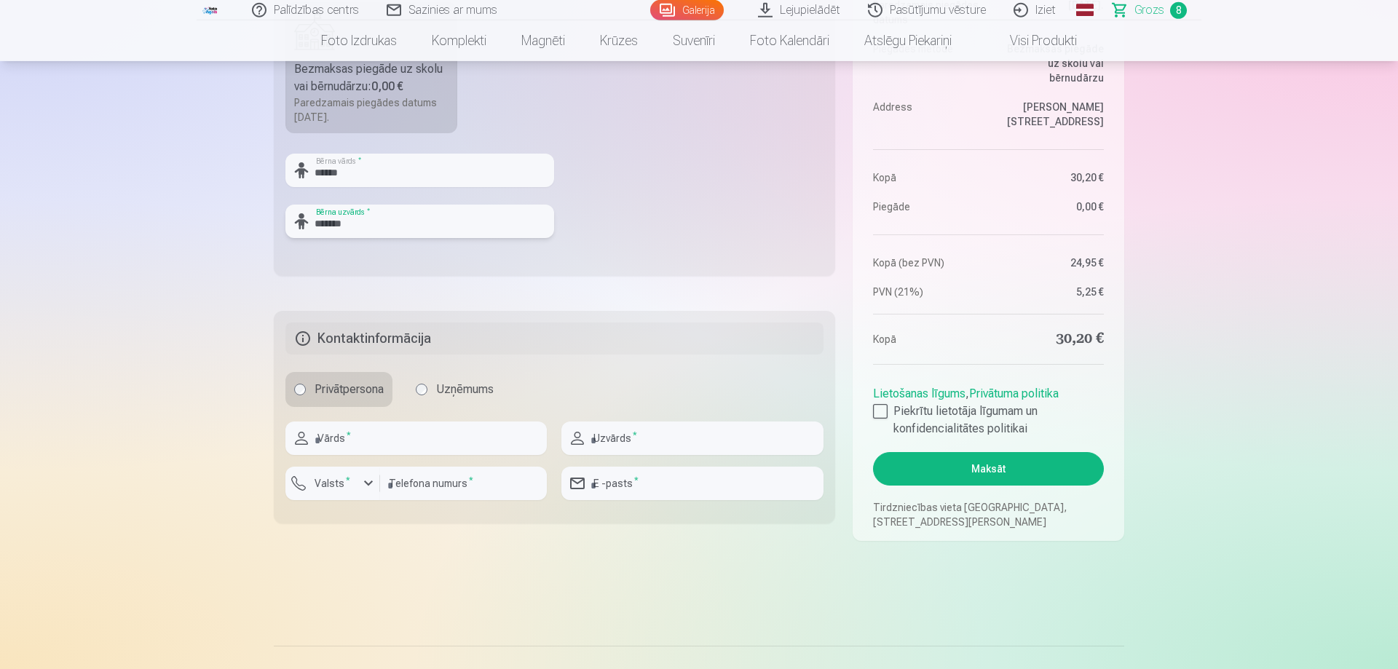
scroll to position [668, 0]
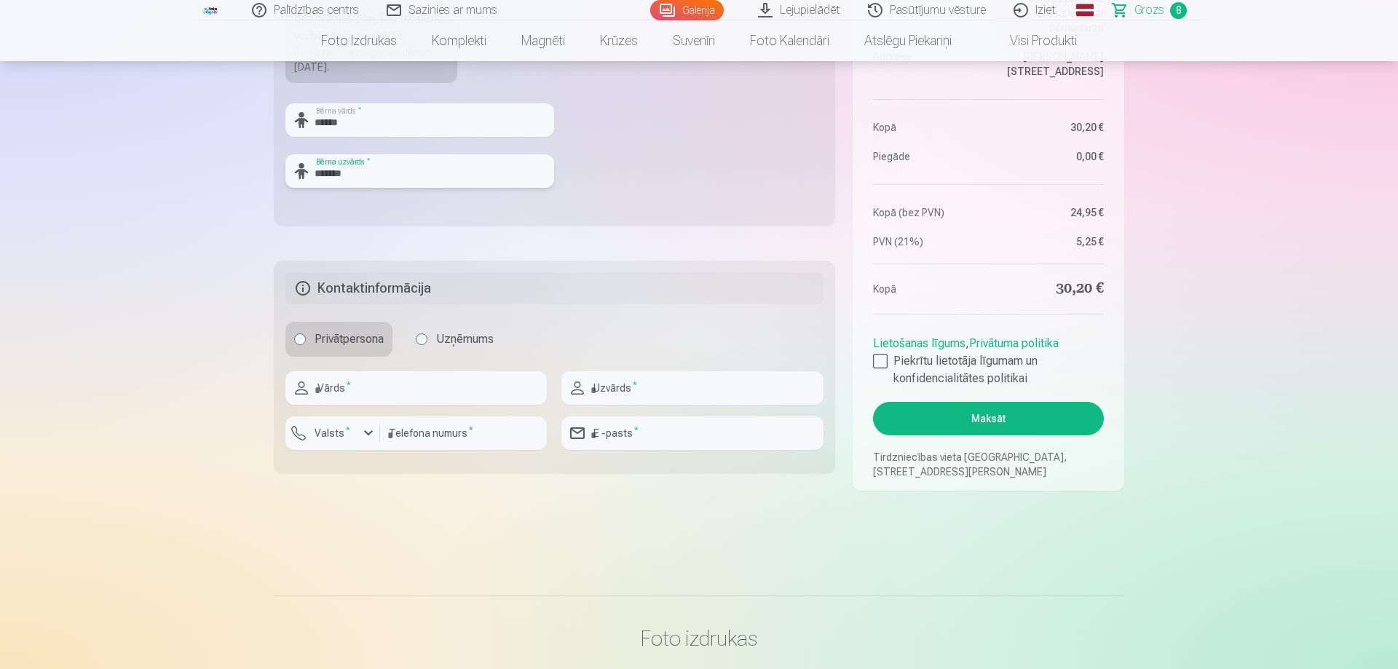
type input "*******"
click at [390, 384] on input "text" at bounding box center [415, 387] width 261 height 33
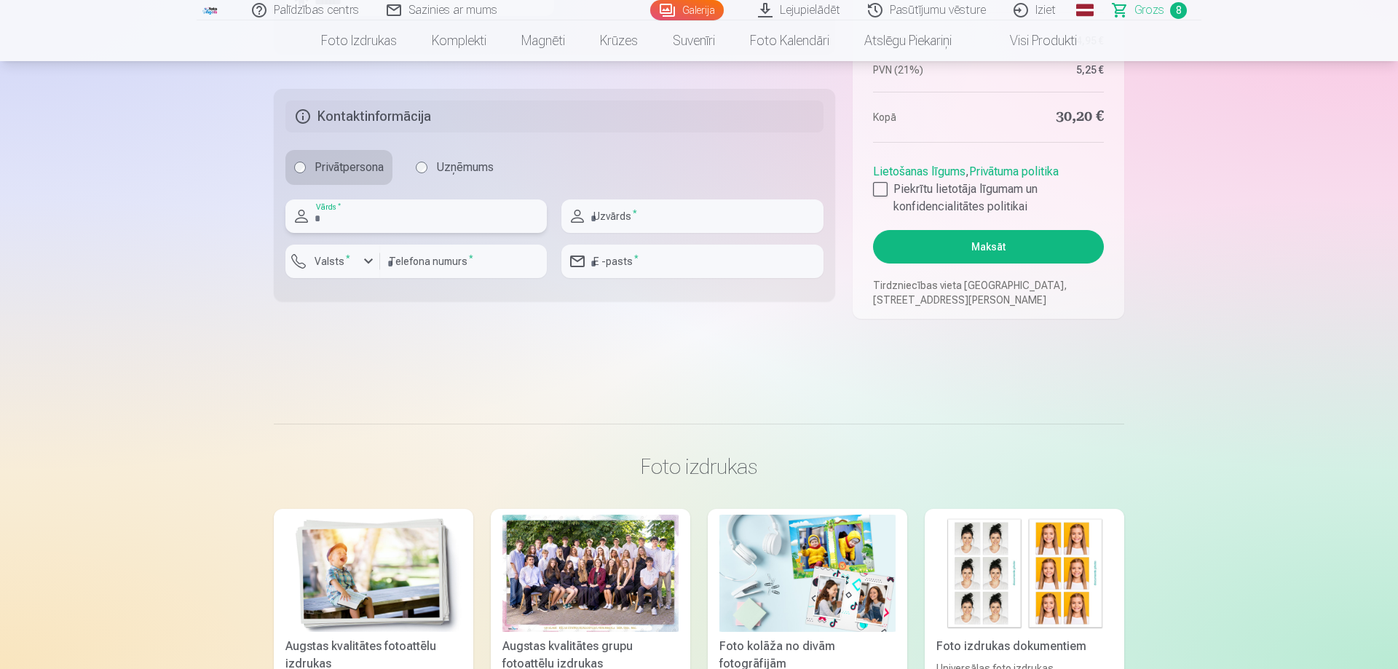
scroll to position [817, 0]
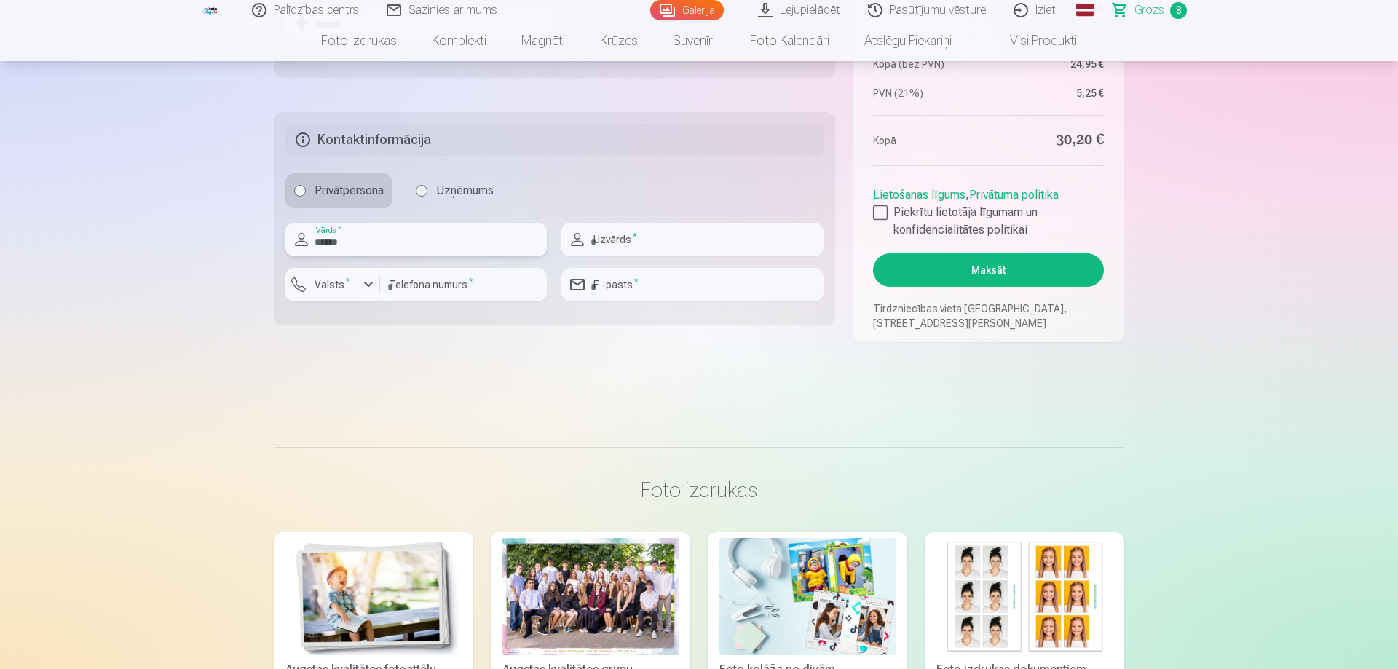
type input "******"
click at [652, 241] on input "text" at bounding box center [691, 239] width 261 height 33
click at [652, 242] on input "text" at bounding box center [691, 239] width 261 height 33
type input "*******"
click at [371, 288] on div "button" at bounding box center [368, 284] width 17 height 17
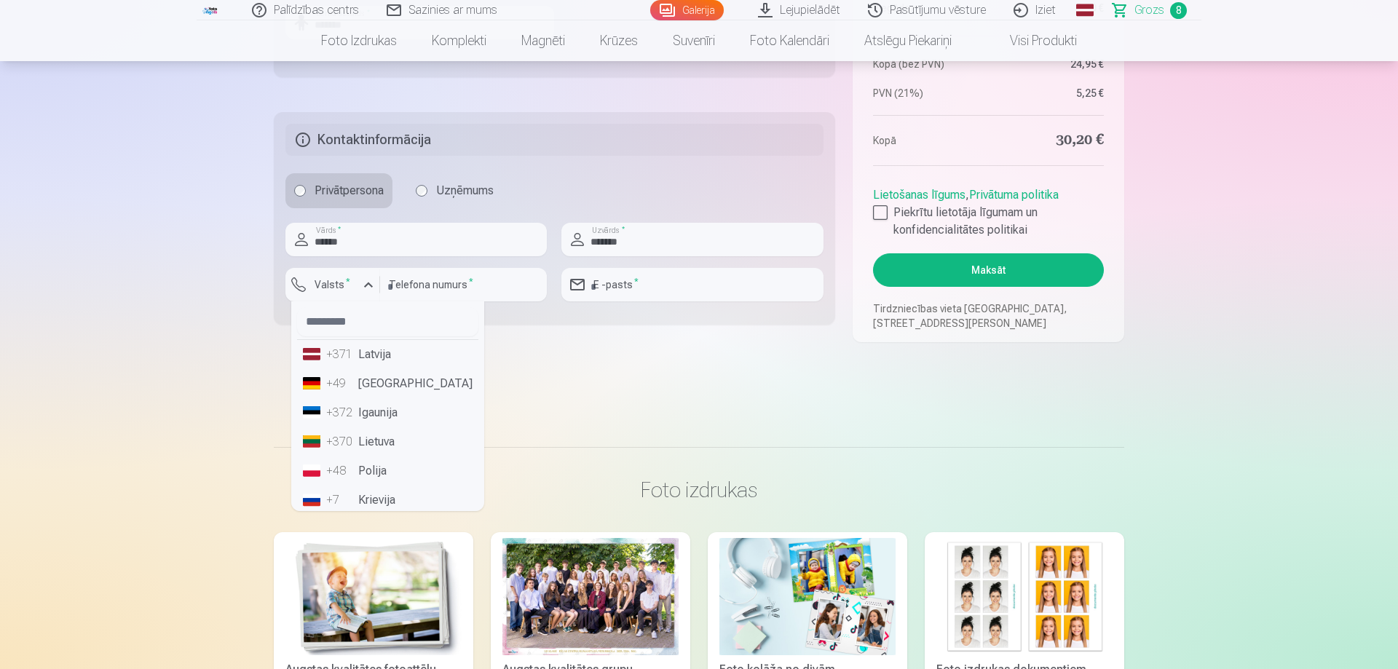
click at [373, 358] on li "+371 Latvija" at bounding box center [387, 354] width 181 height 29
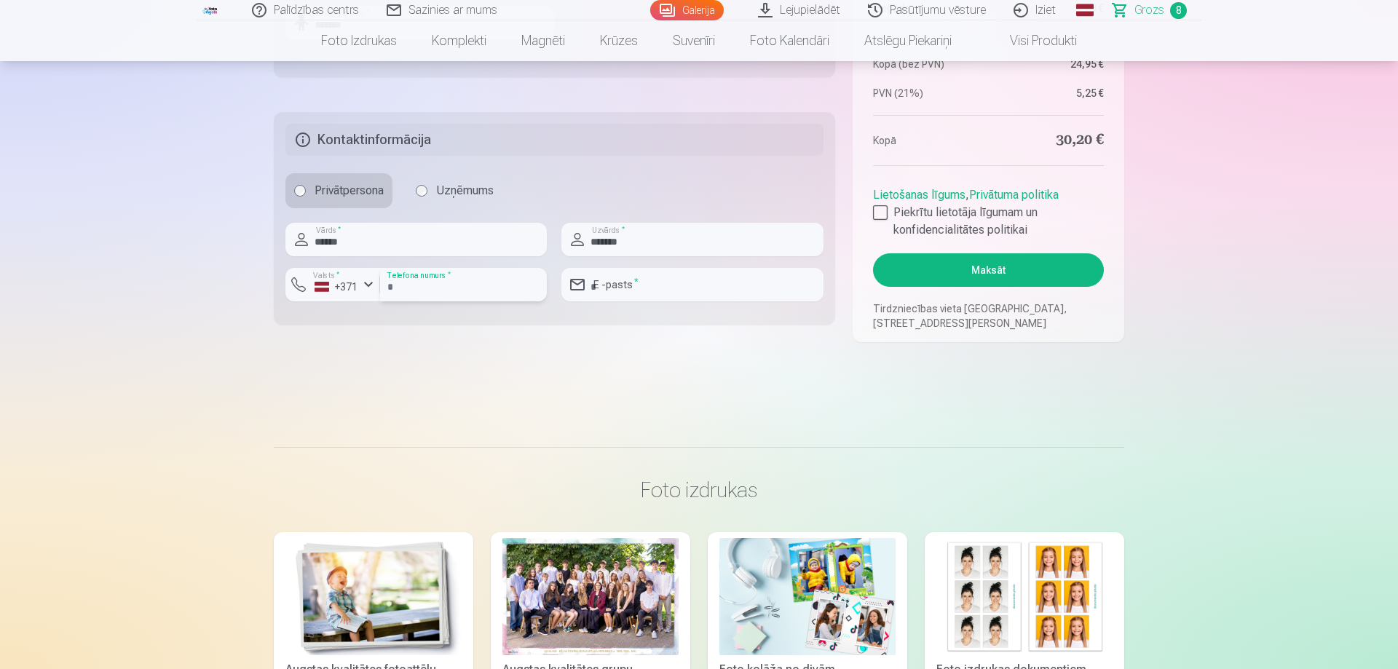
click at [461, 278] on input "number" at bounding box center [463, 284] width 167 height 33
type input "********"
click at [640, 291] on input "email" at bounding box center [691, 284] width 261 height 33
type input "**********"
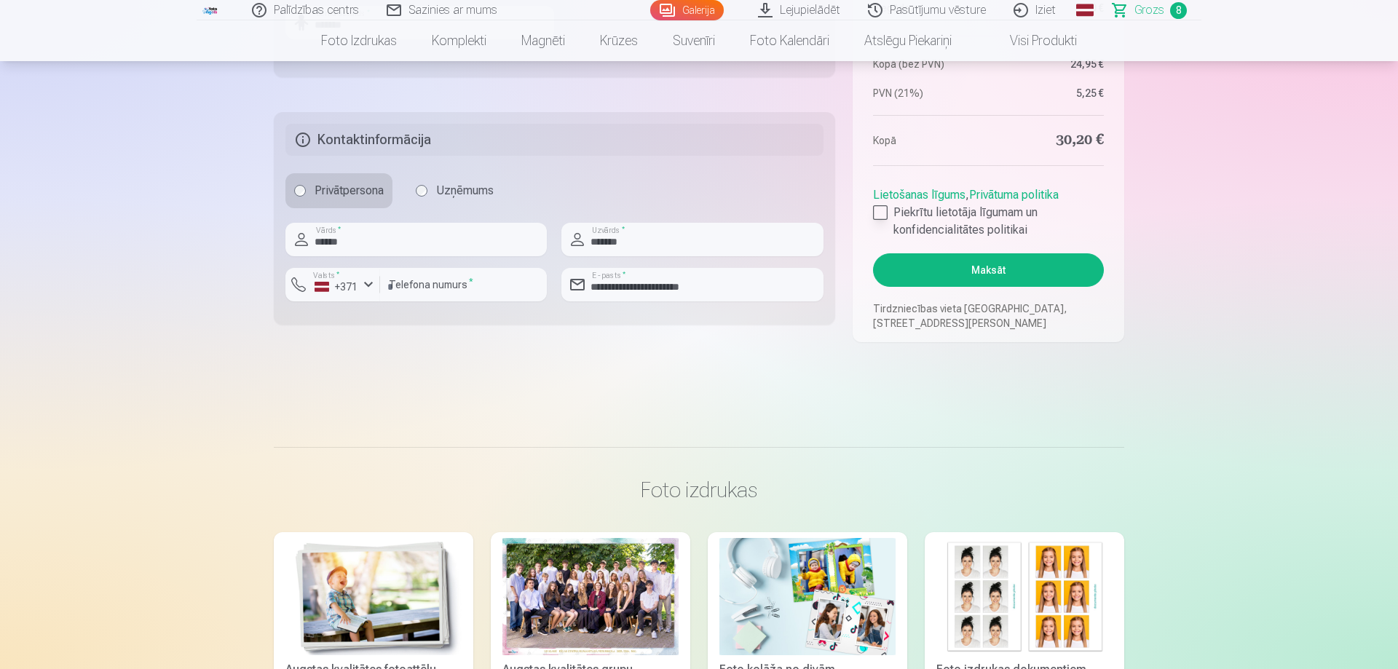
click at [880, 213] on div at bounding box center [880, 212] width 15 height 15
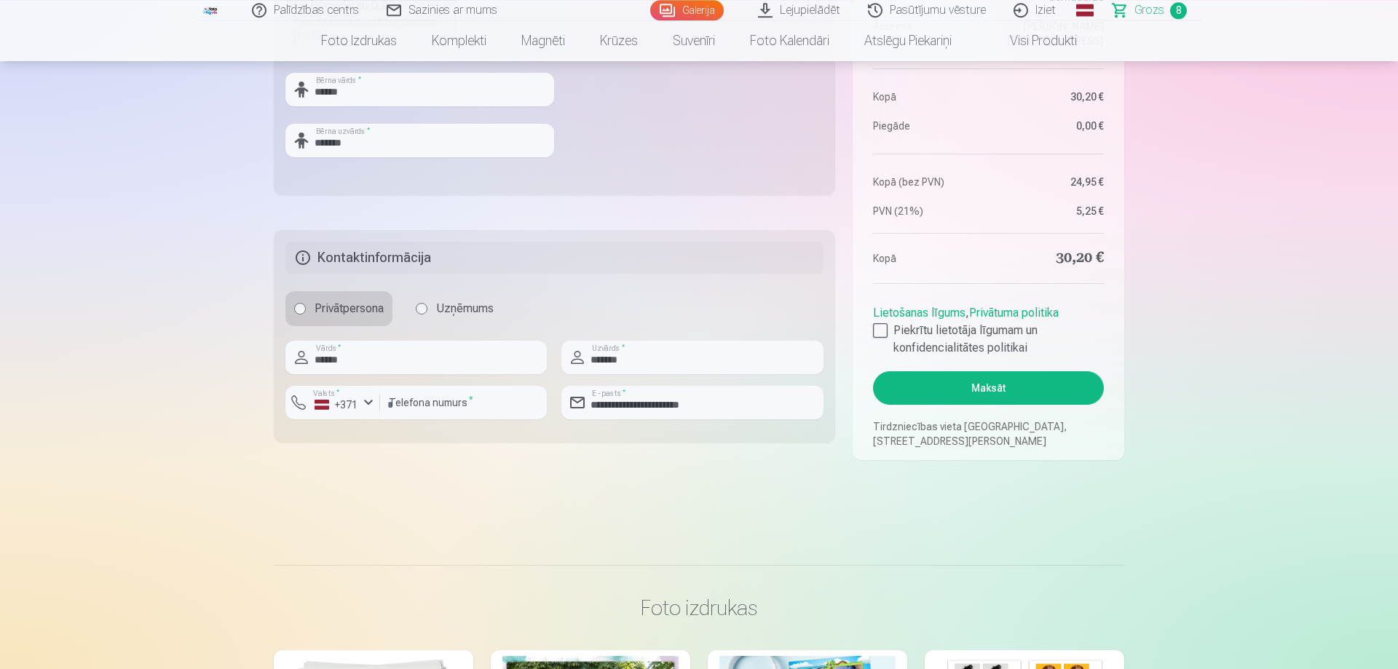
scroll to position [594, 0]
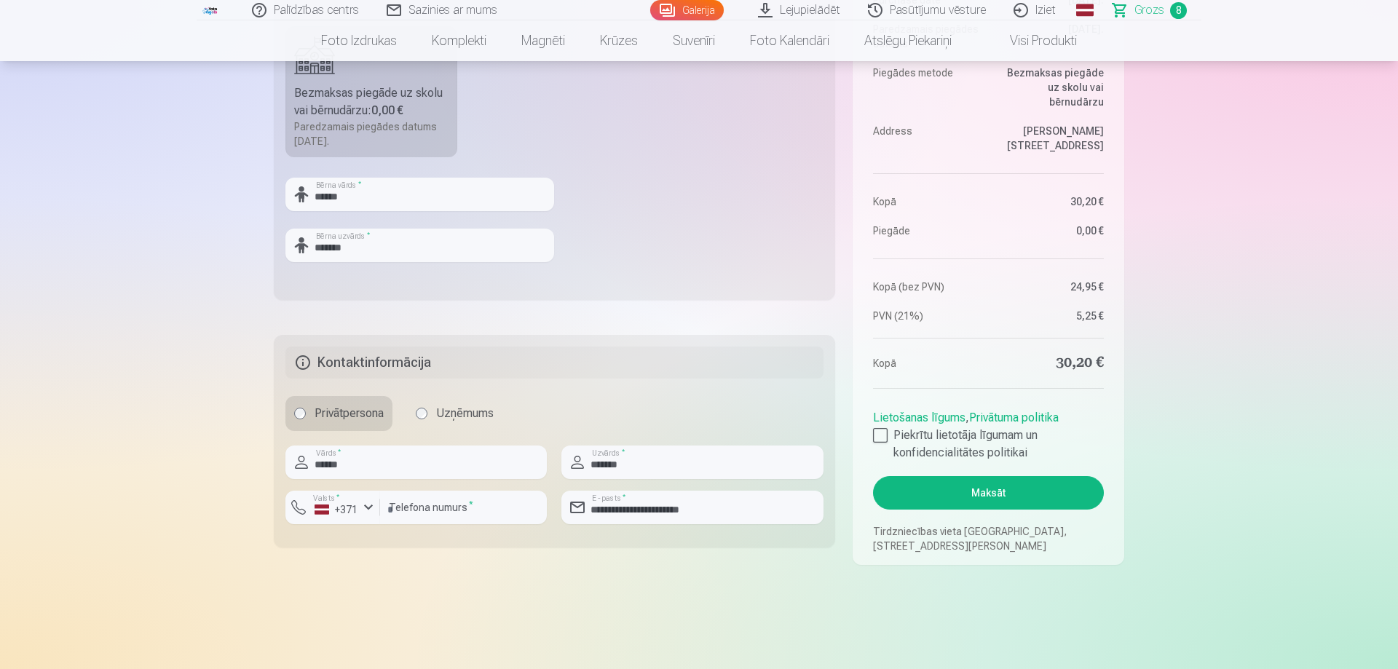
click at [1030, 485] on button "Maksāt" at bounding box center [988, 492] width 231 height 33
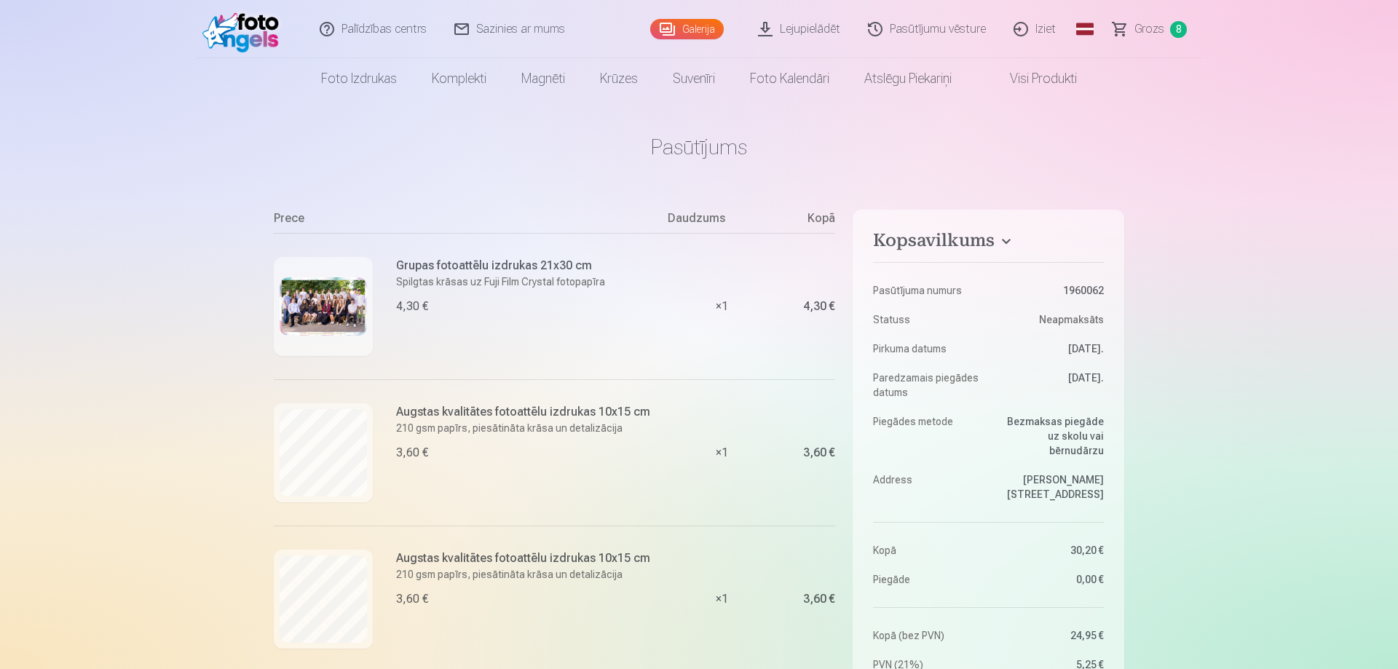
click at [1152, 25] on span "Grozs" at bounding box center [1149, 28] width 30 height 17
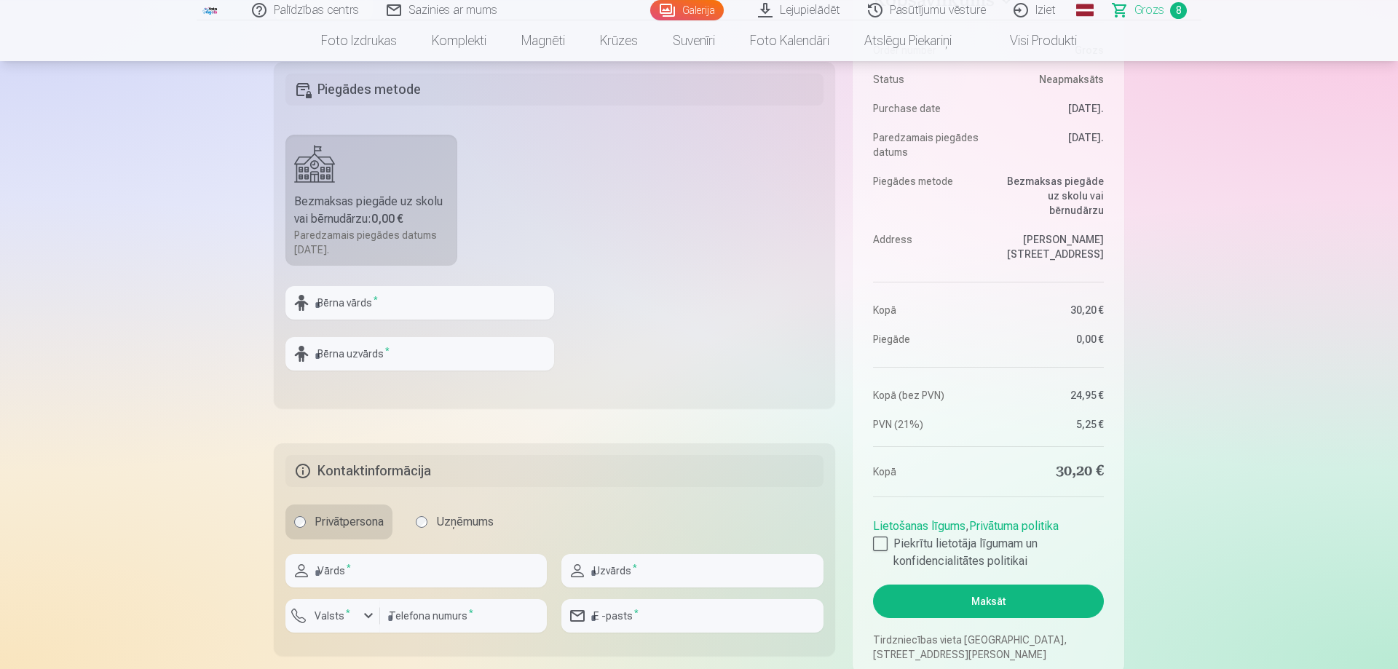
scroll to position [520, 0]
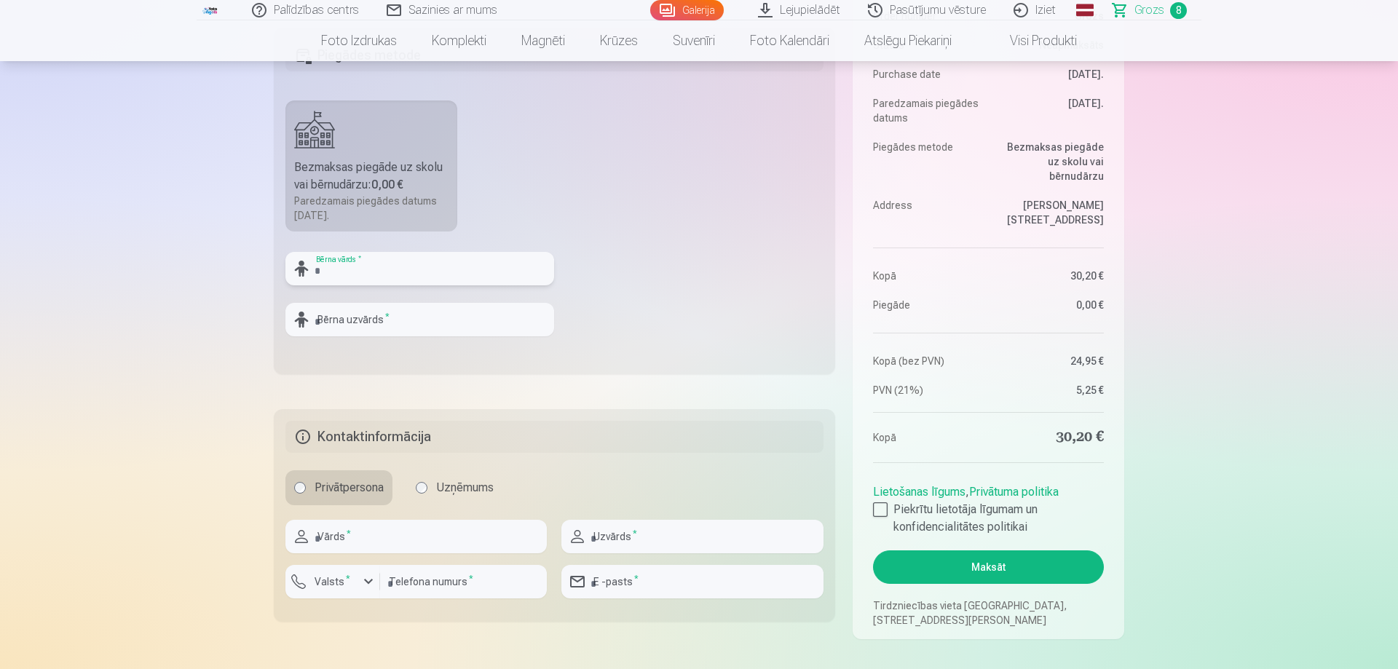
click at [392, 269] on input "text" at bounding box center [419, 268] width 269 height 33
type input "******"
click at [411, 323] on input "text" at bounding box center [419, 319] width 269 height 33
type input "*******"
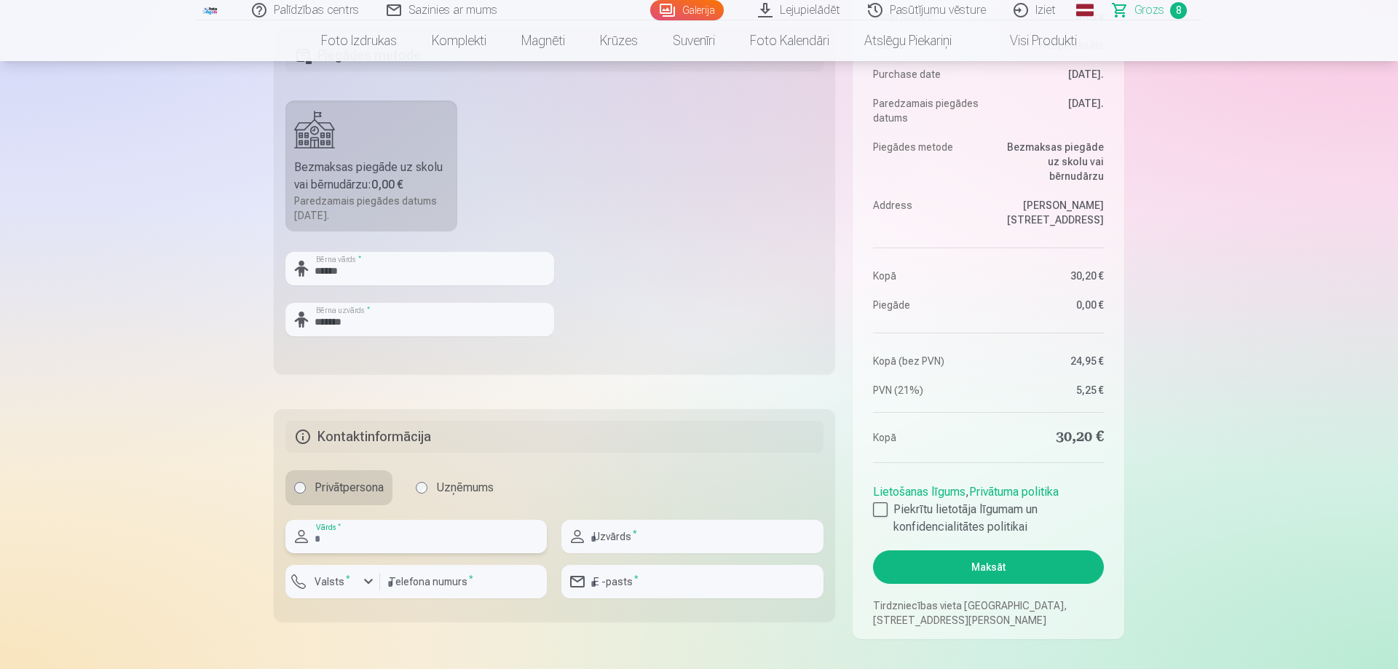
click at [363, 535] on input "text" at bounding box center [415, 536] width 261 height 33
type input "******"
click at [634, 547] on input "text" at bounding box center [691, 536] width 261 height 33
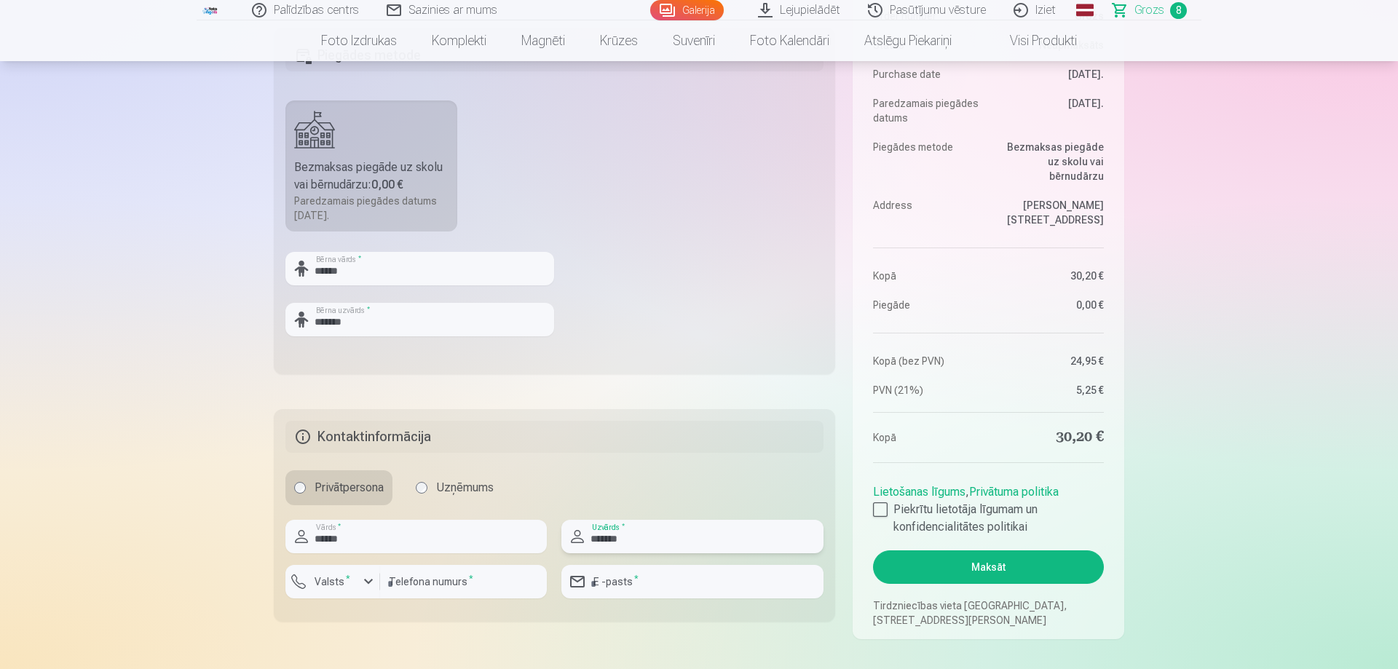
type input "*******"
click at [337, 588] on label "Valsts *" at bounding box center [332, 581] width 47 height 15
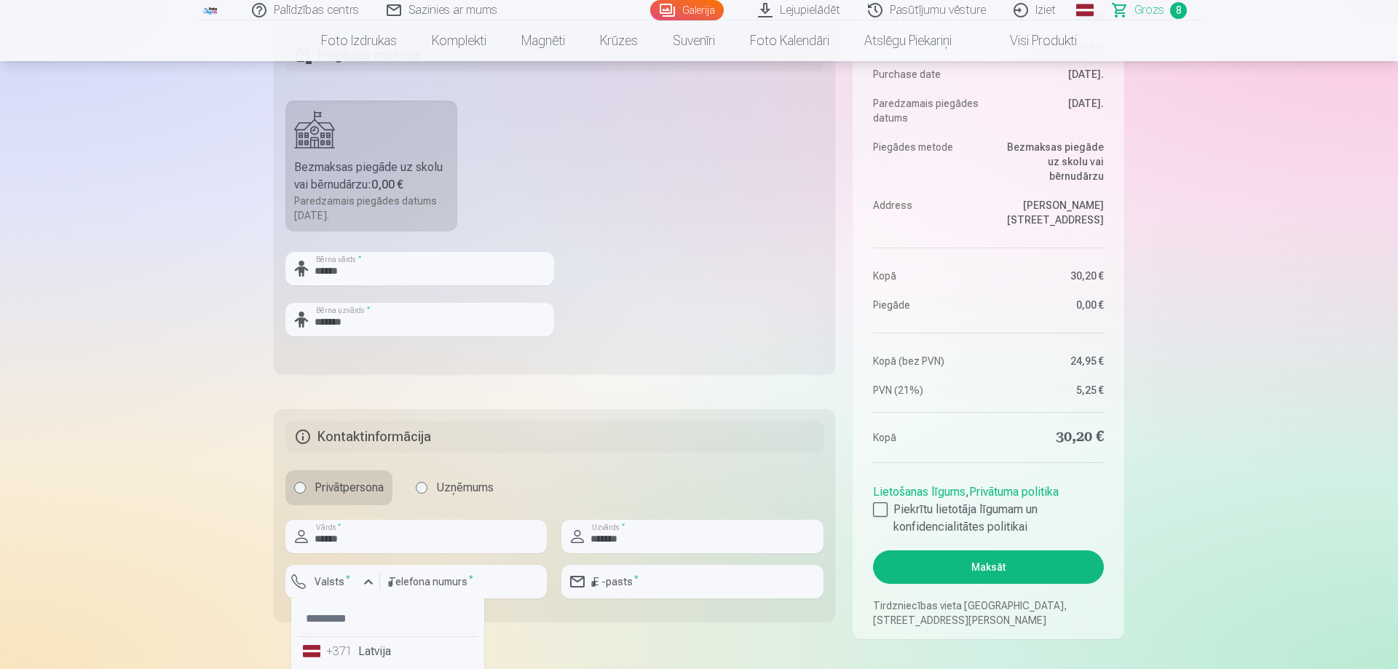
click at [379, 652] on li "+371 Latvija" at bounding box center [387, 651] width 181 height 29
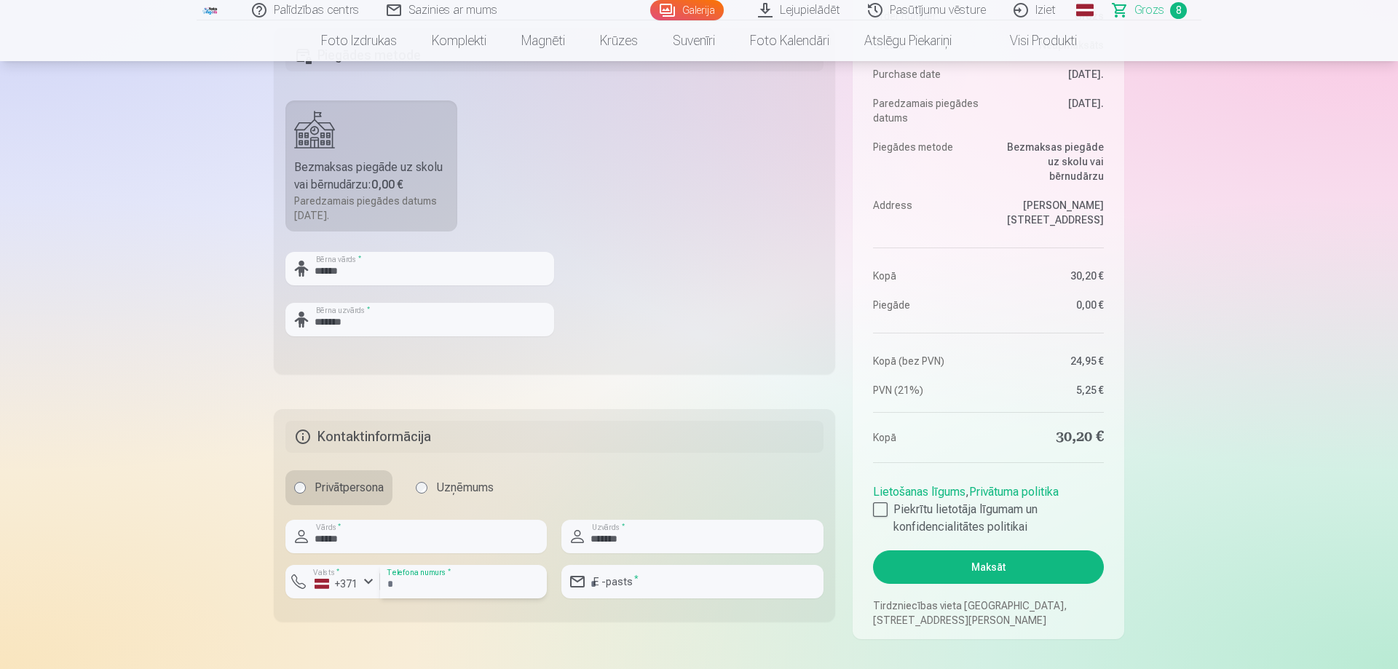
click at [451, 577] on input "number" at bounding box center [463, 581] width 167 height 33
click at [449, 588] on input "number" at bounding box center [463, 581] width 167 height 33
click at [701, 588] on input "email" at bounding box center [691, 581] width 261 height 33
type input "**********"
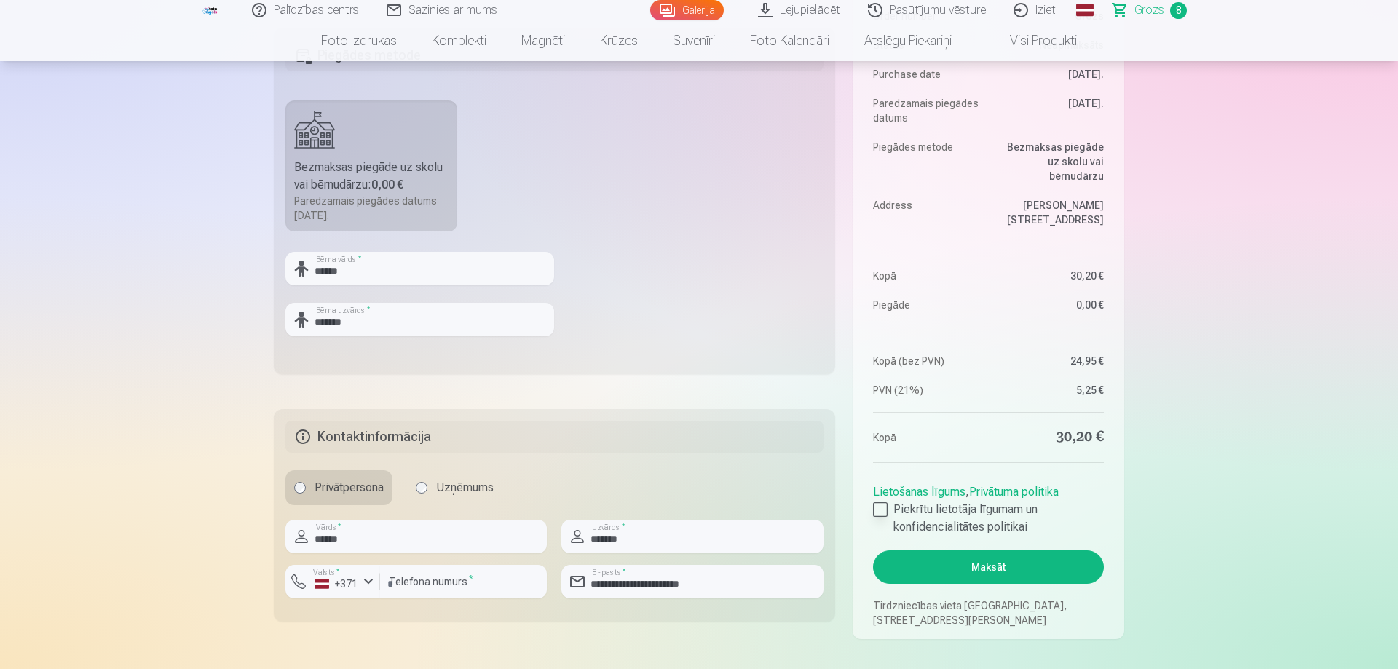
click at [879, 507] on div at bounding box center [880, 509] width 15 height 15
click at [982, 576] on button "Maksāt" at bounding box center [988, 566] width 231 height 33
click at [973, 563] on button "Maksāt" at bounding box center [988, 566] width 231 height 33
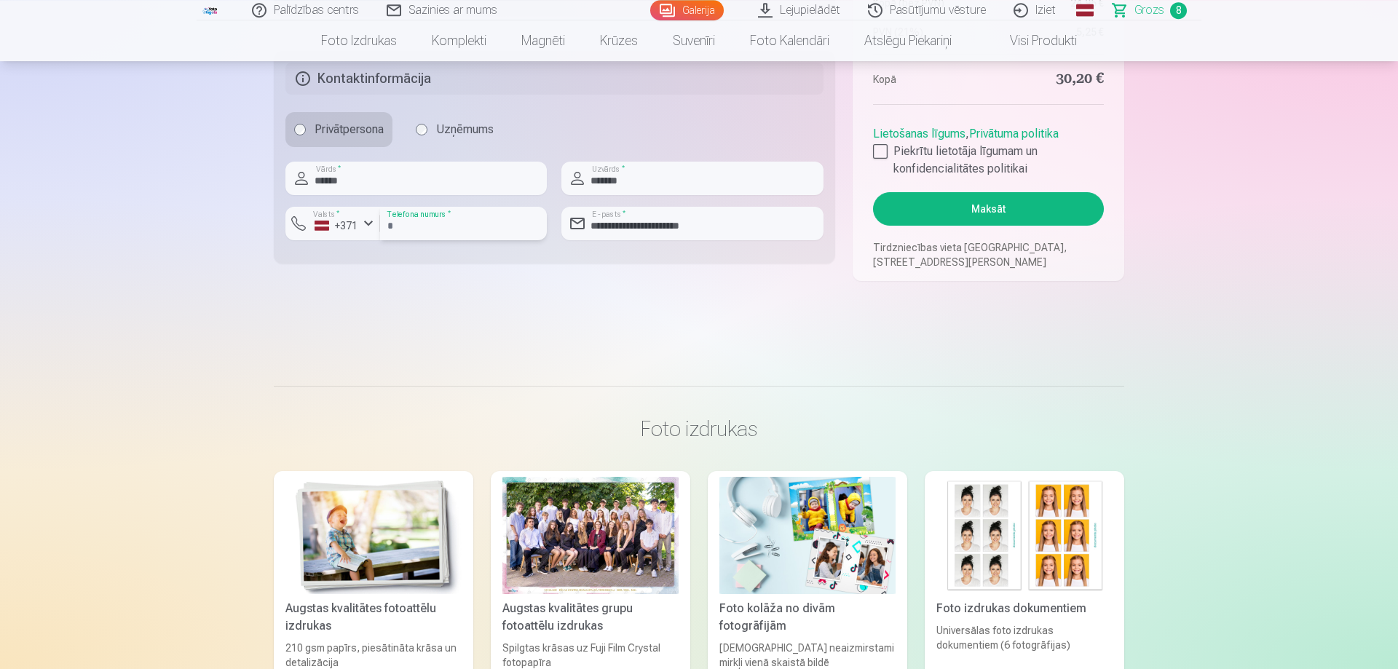
scroll to position [891, 0]
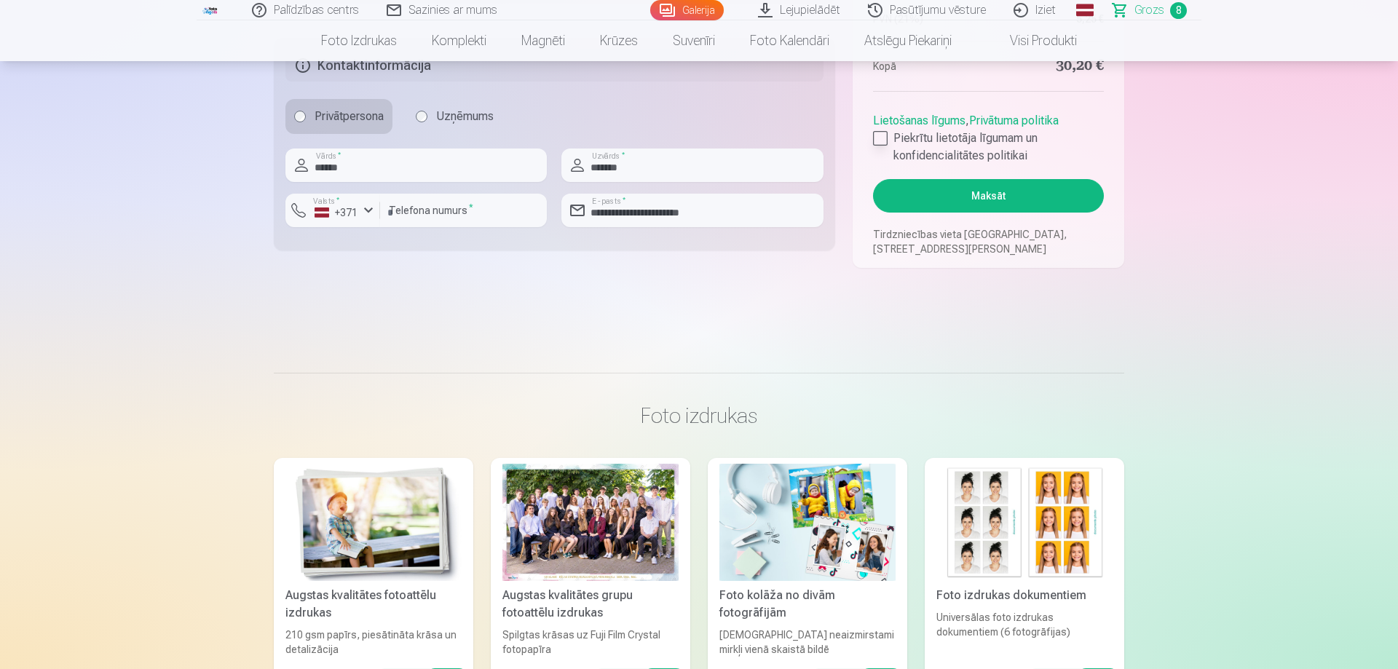
click at [885, 141] on div at bounding box center [880, 138] width 15 height 15
click at [877, 137] on div at bounding box center [880, 138] width 15 height 15
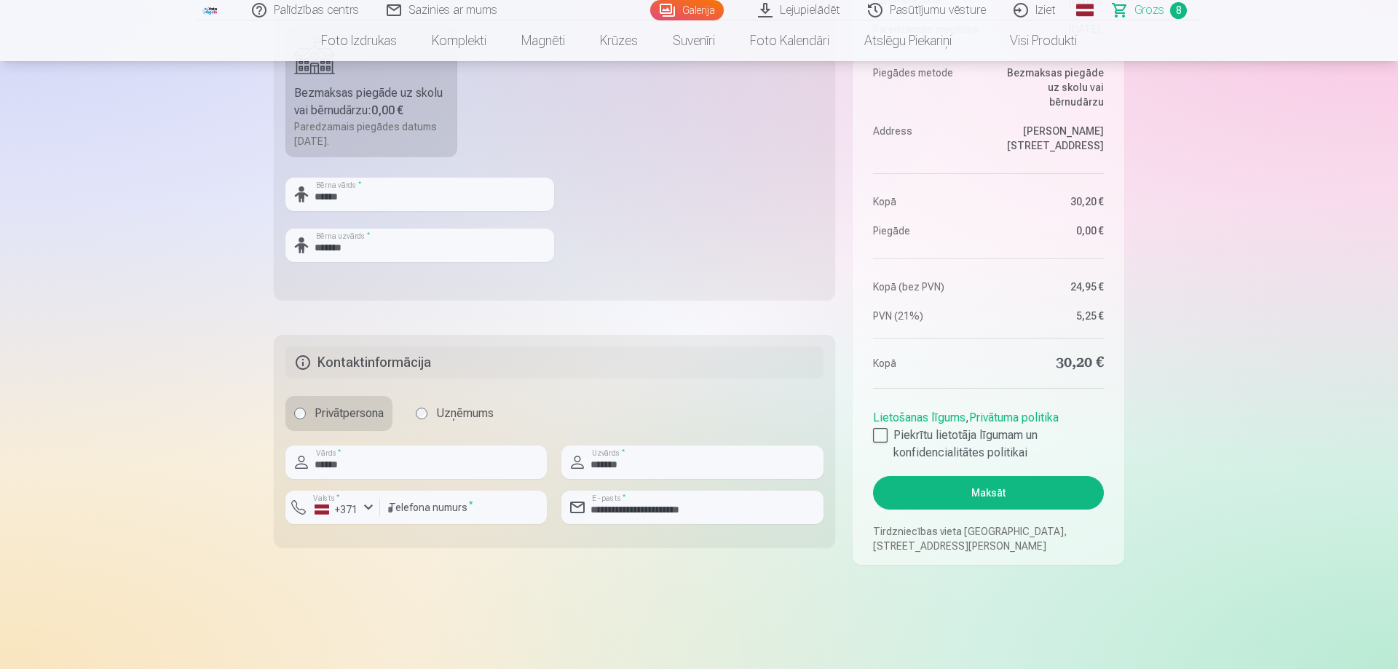
click at [1016, 484] on button "Maksāt" at bounding box center [988, 492] width 231 height 33
type input "********"
click at [1000, 496] on button "Maksāt" at bounding box center [988, 492] width 231 height 33
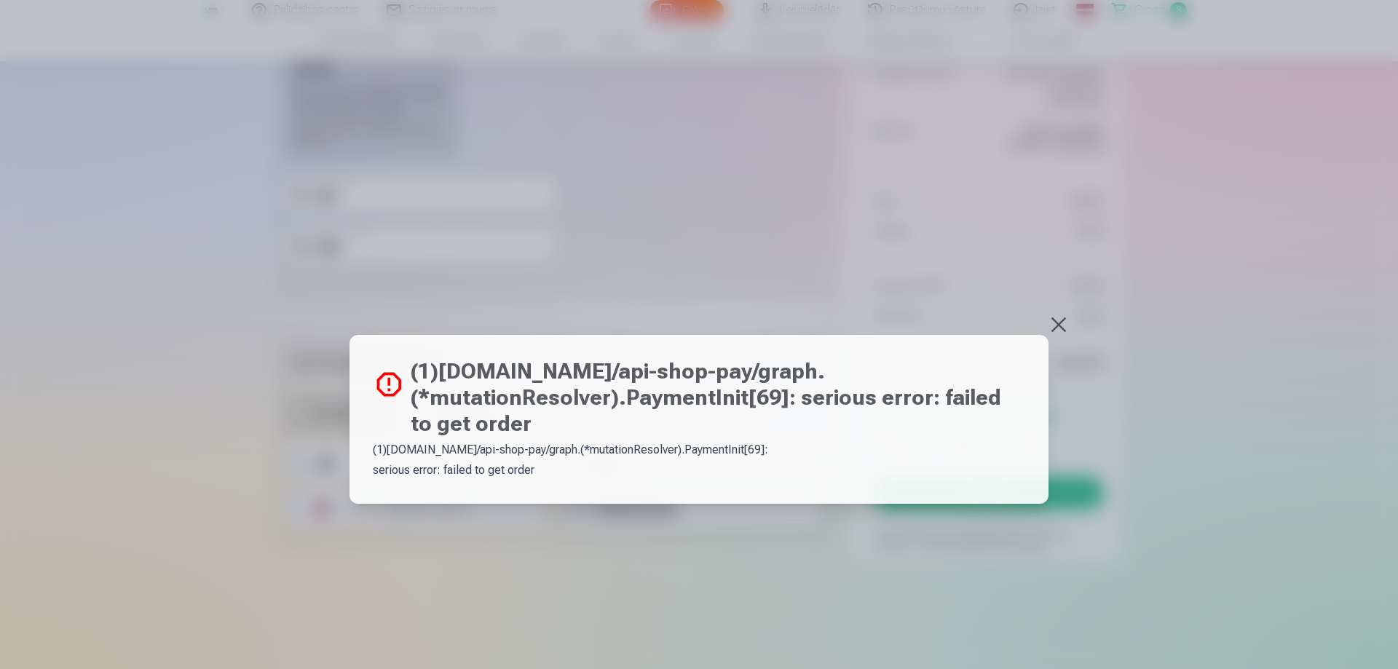
click at [1059, 318] on button at bounding box center [1058, 325] width 20 height 20
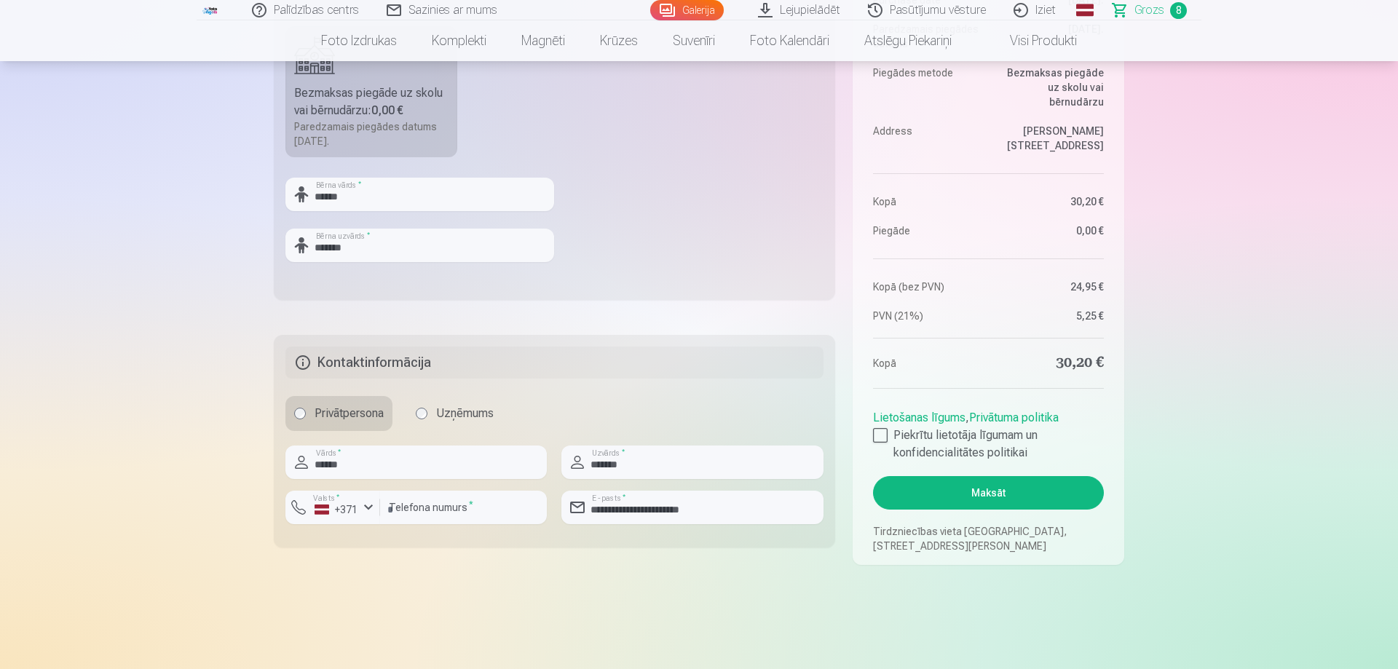
click at [979, 494] on button "Maksāt" at bounding box center [988, 492] width 231 height 33
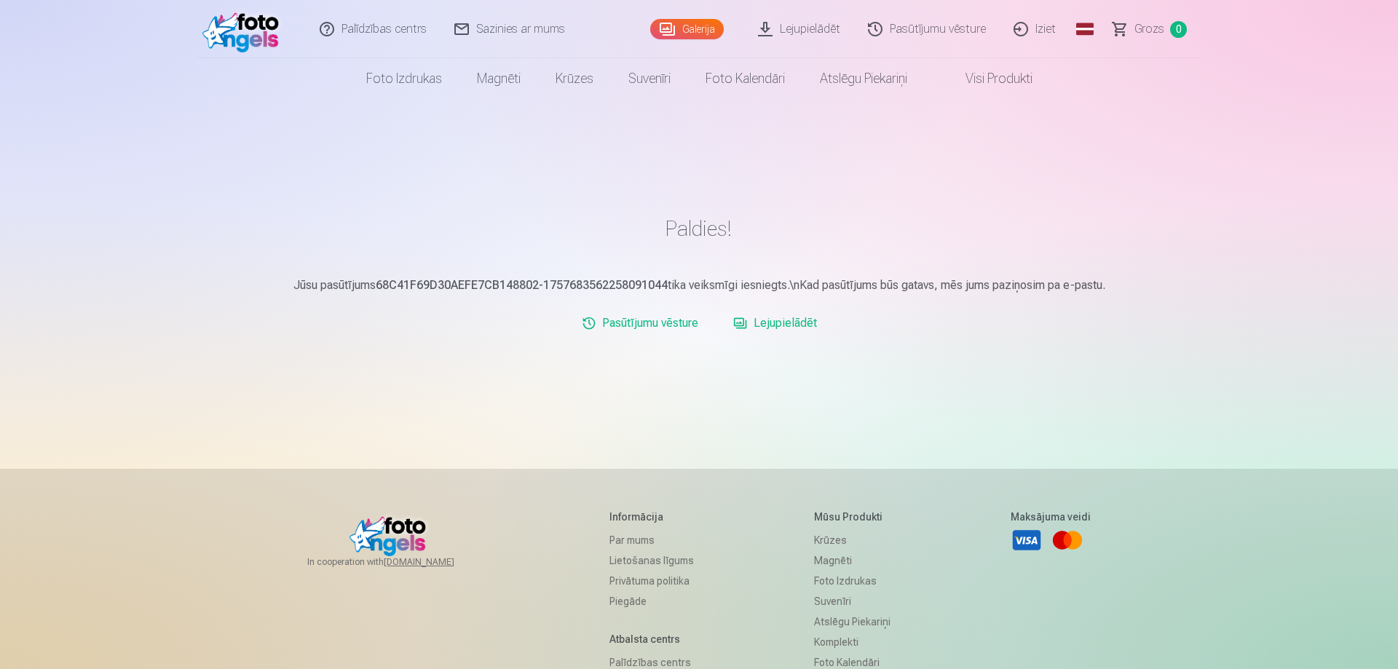
click at [777, 323] on link "Lejupielādēt" at bounding box center [774, 323] width 95 height 29
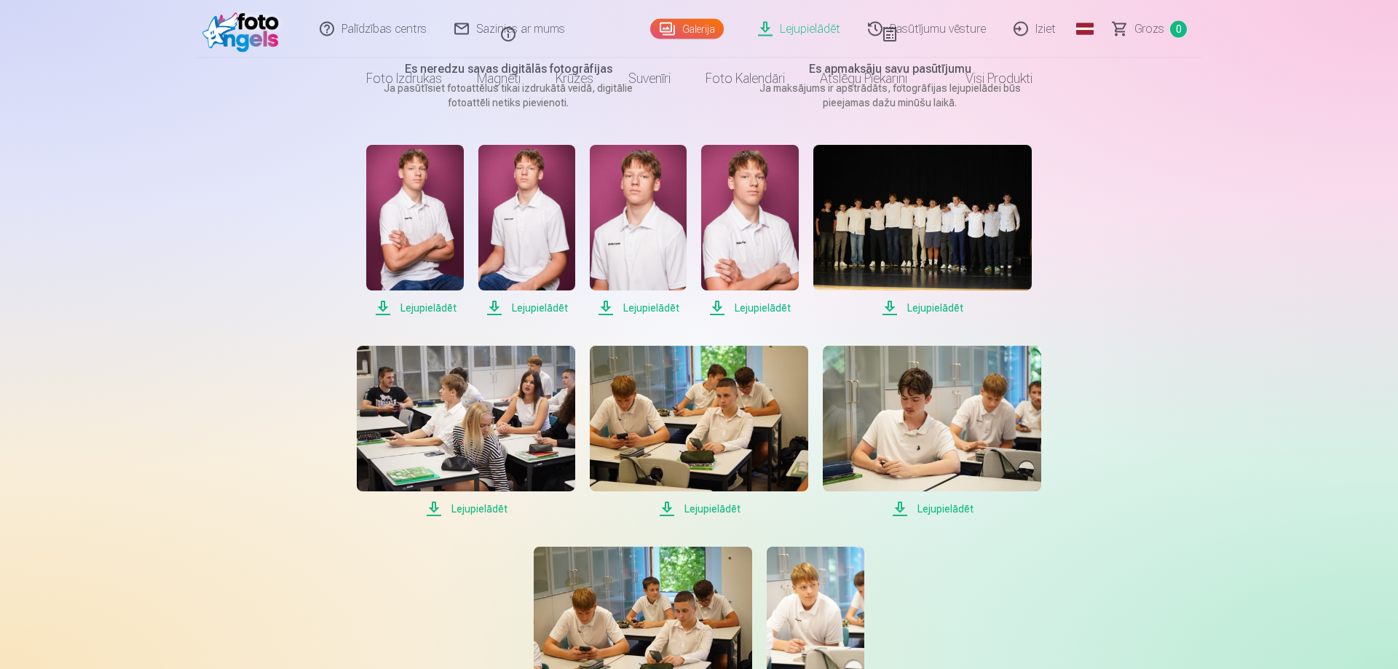
scroll to position [297, 0]
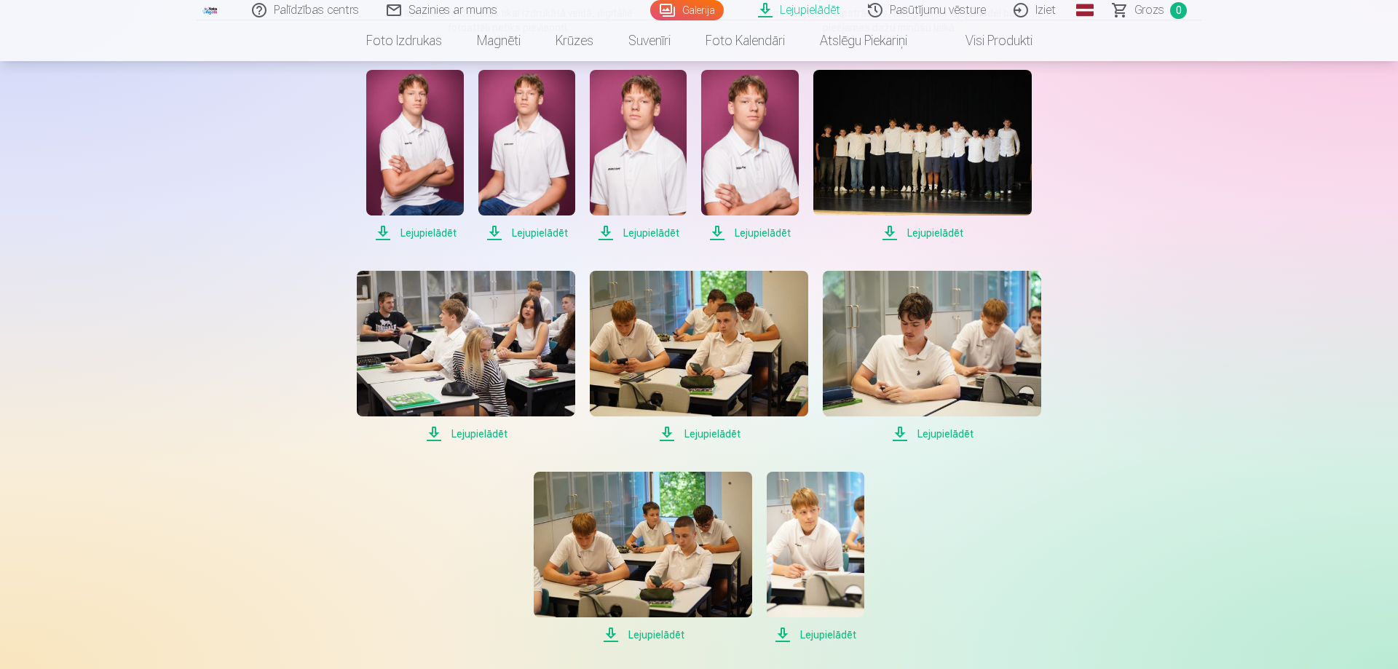
click at [420, 234] on span "Lejupielādēt" at bounding box center [414, 232] width 97 height 17
click at [534, 234] on span "Lejupielādēt" at bounding box center [526, 232] width 97 height 17
click at [493, 227] on span "Lejupielādēt" at bounding box center [526, 232] width 97 height 17
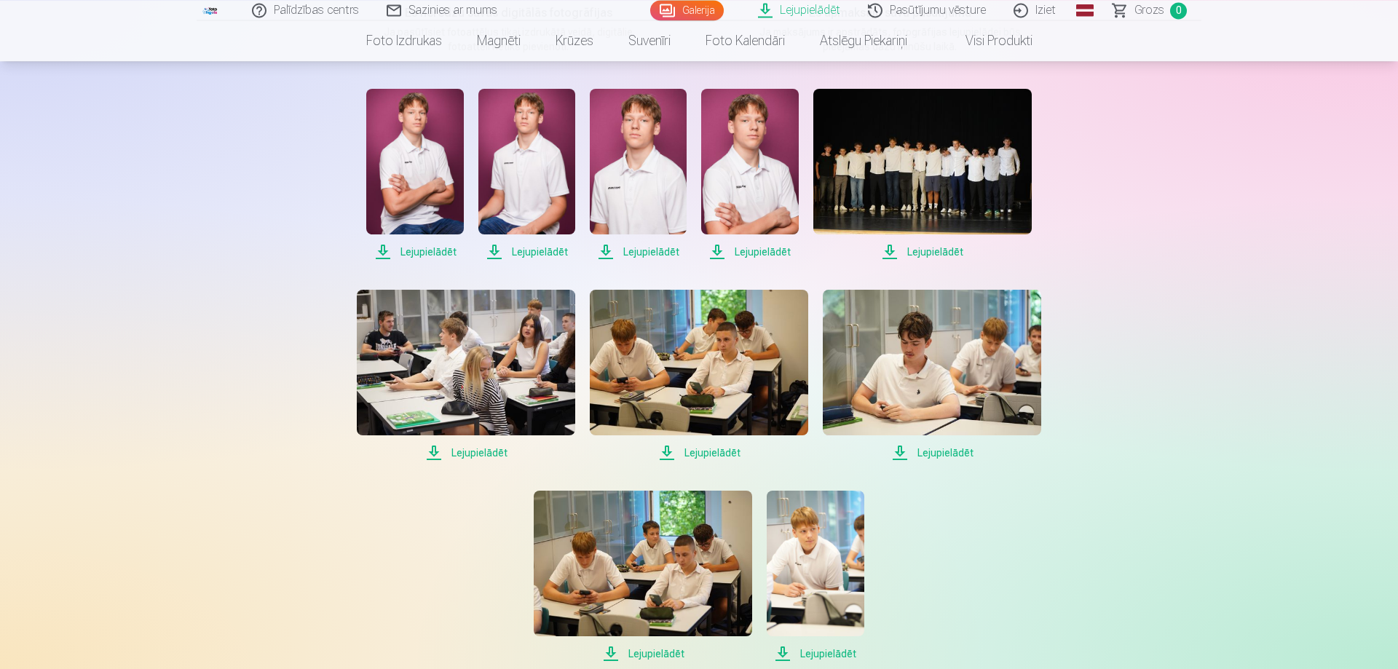
scroll to position [223, 0]
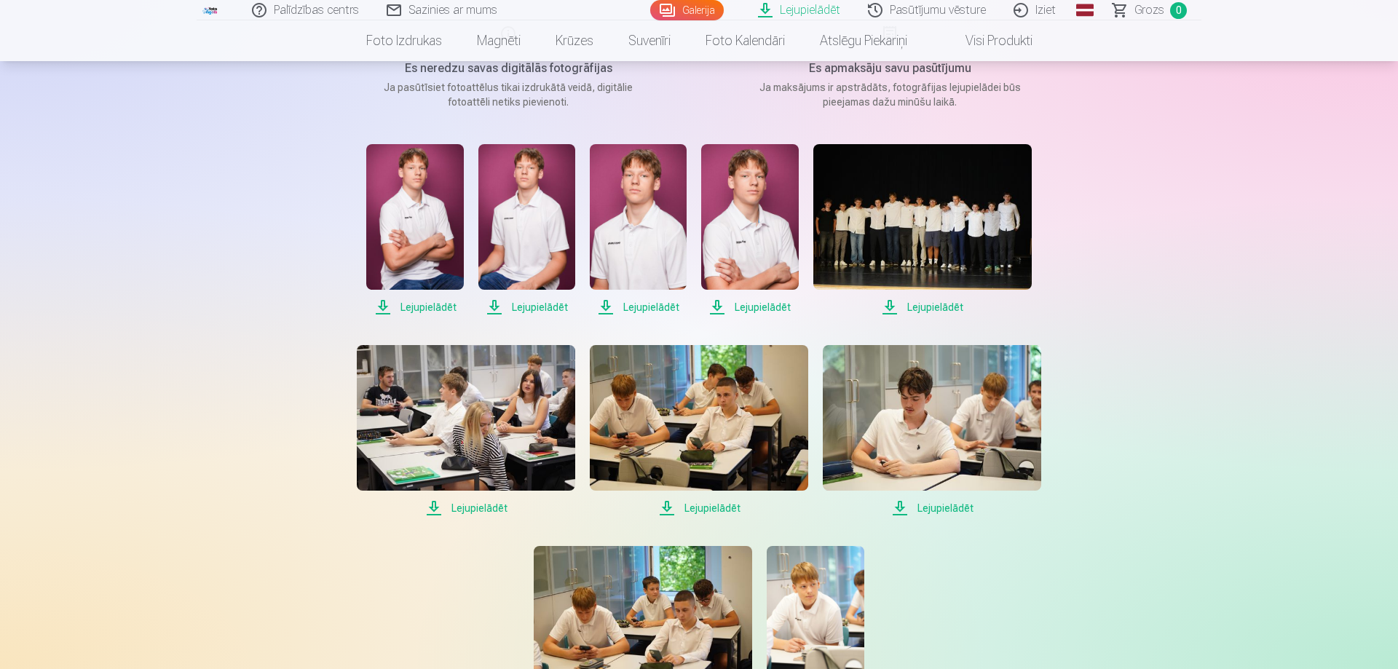
click at [609, 307] on span "Lejupielādēt" at bounding box center [638, 306] width 97 height 17
click at [714, 309] on span "Lejupielādēt" at bounding box center [749, 306] width 97 height 17
click at [889, 304] on span "Lejupielādēt" at bounding box center [922, 306] width 218 height 17
click at [432, 500] on span "Lejupielādēt" at bounding box center [466, 507] width 218 height 17
click at [663, 507] on span "Lejupielādēt" at bounding box center [699, 507] width 218 height 17
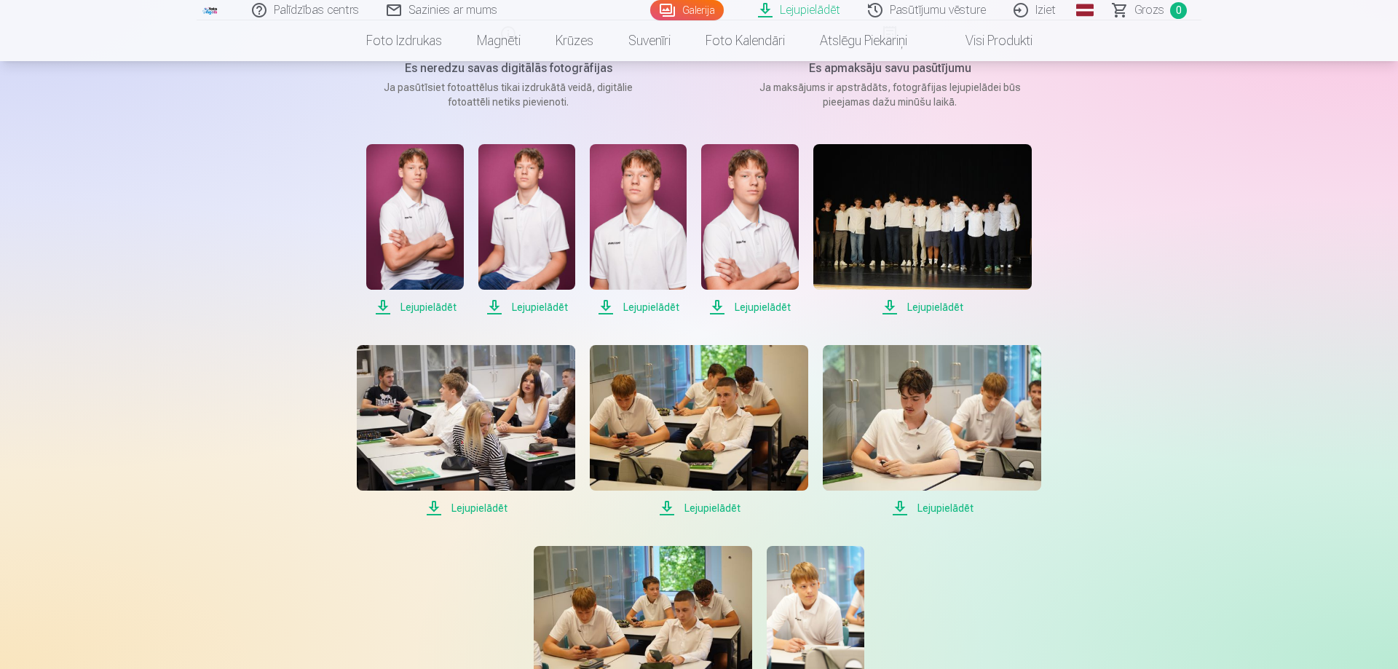
click at [671, 500] on span "Lejupielādēt" at bounding box center [699, 507] width 218 height 17
click at [903, 505] on span "Lejupielādēt" at bounding box center [932, 507] width 218 height 17
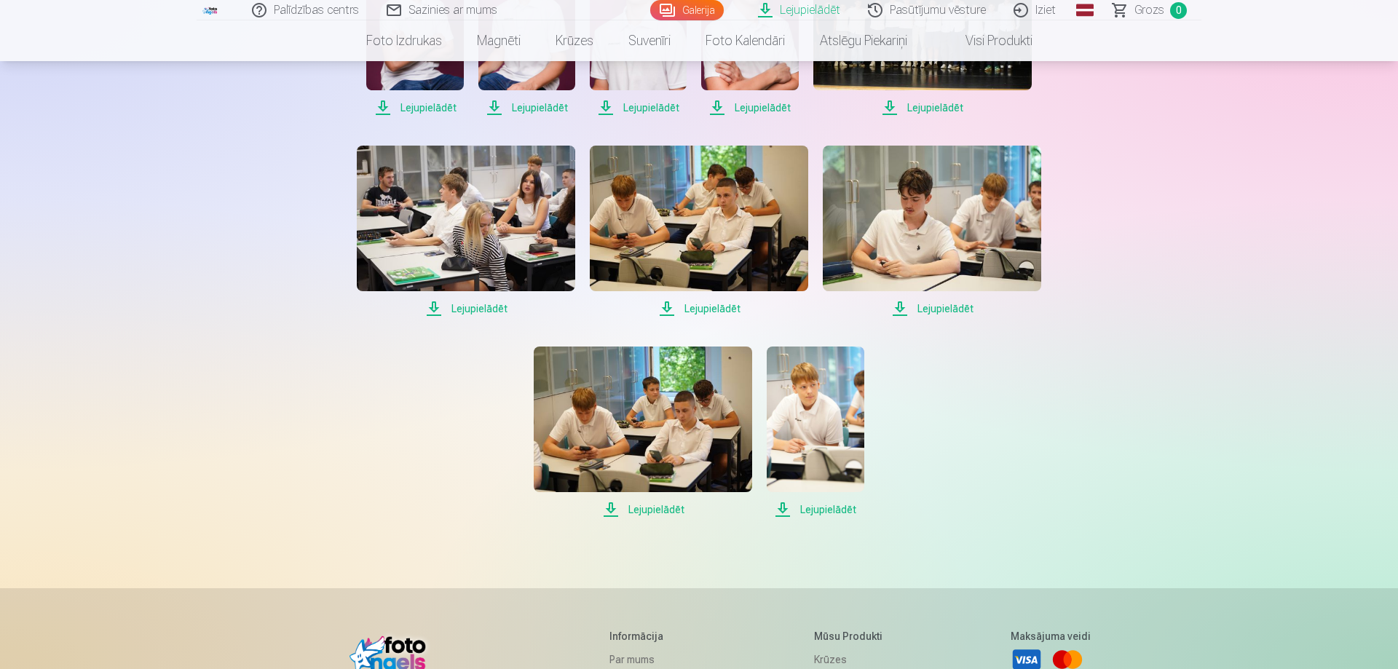
scroll to position [446, 0]
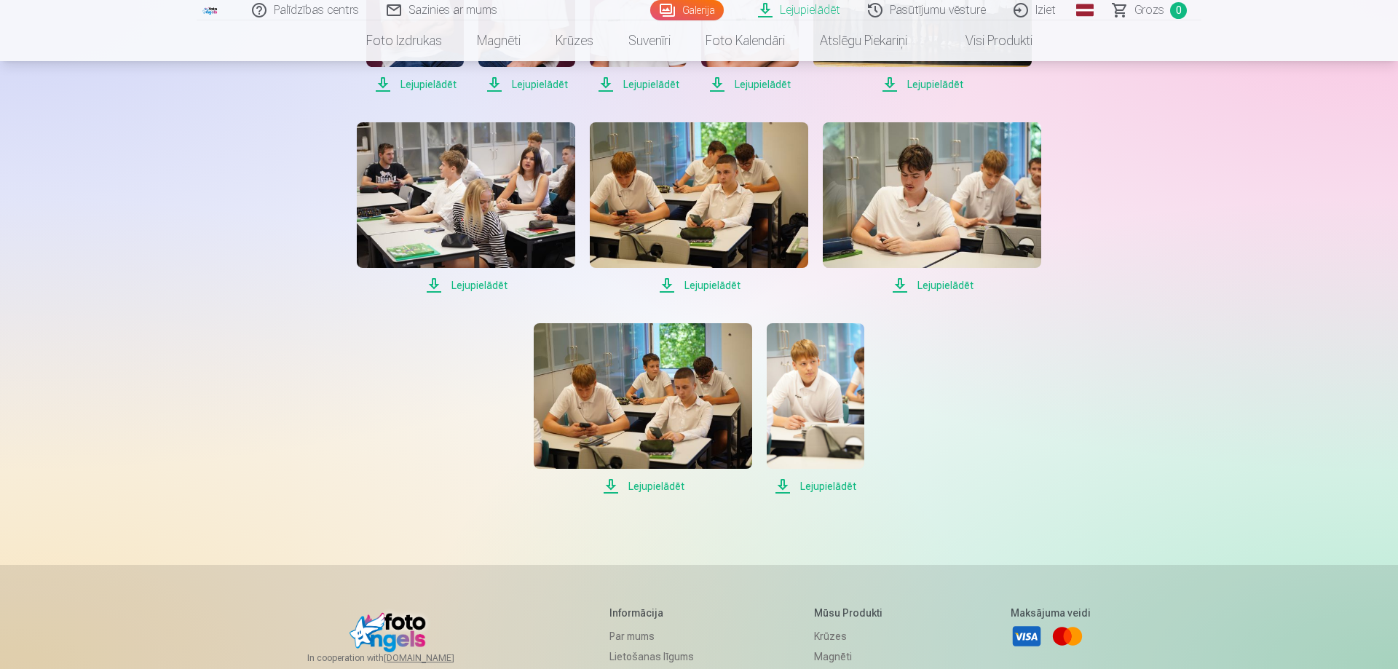
click at [610, 486] on span "Lejupielādēt" at bounding box center [643, 486] width 218 height 17
click at [778, 483] on span "Lejupielādēt" at bounding box center [815, 486] width 97 height 17
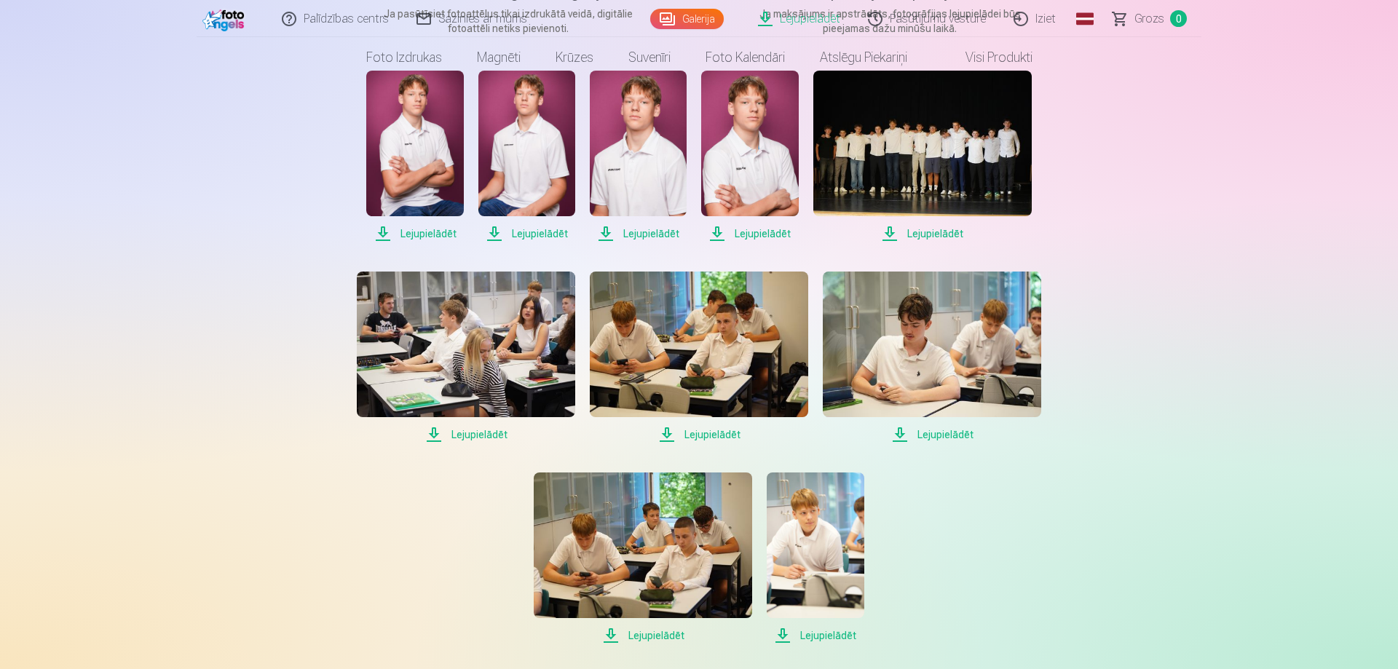
scroll to position [0, 0]
